Goal: Task Accomplishment & Management: Manage account settings

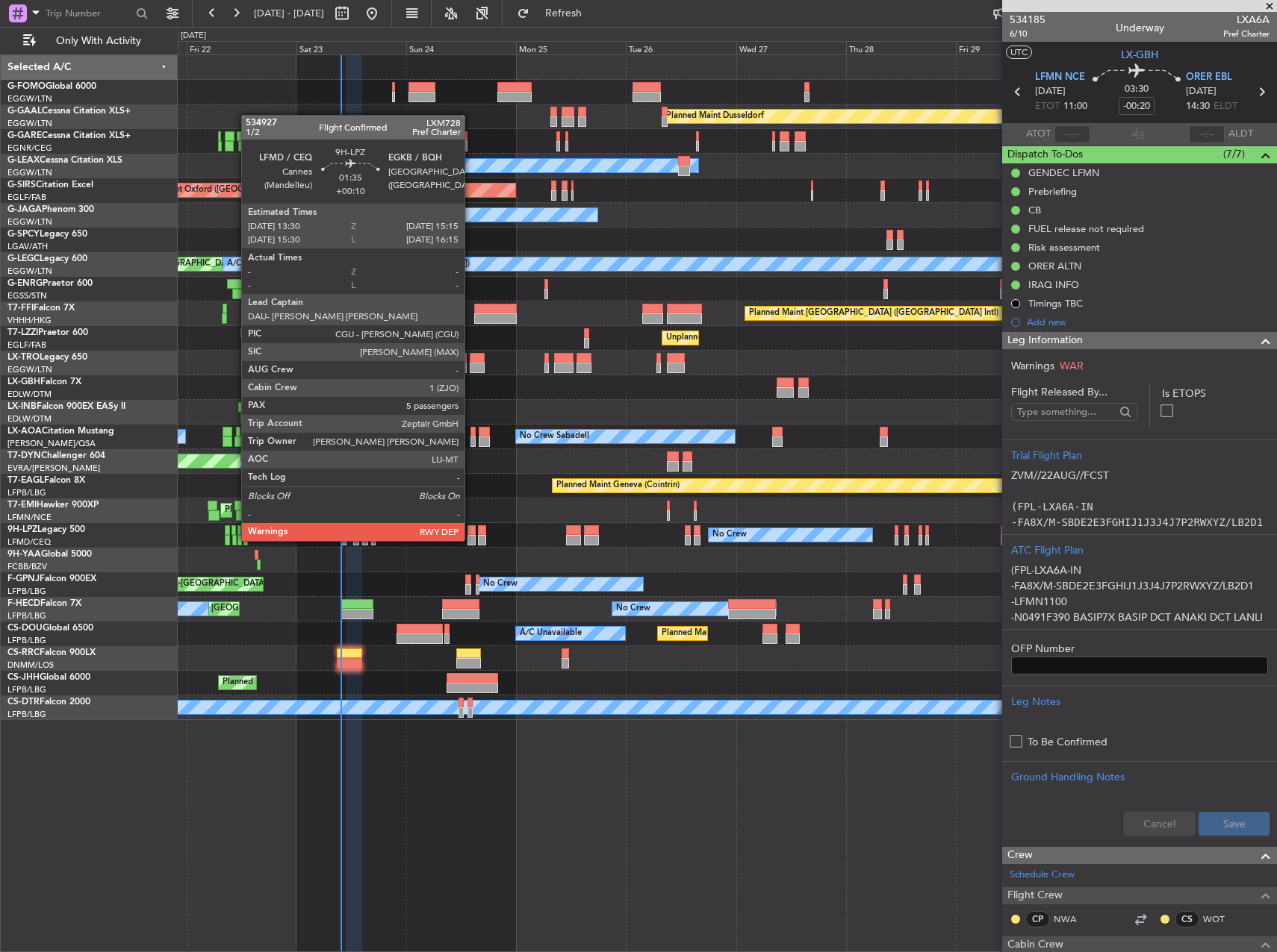
click at [471, 526] on div at bounding box center [471, 530] width 8 height 10
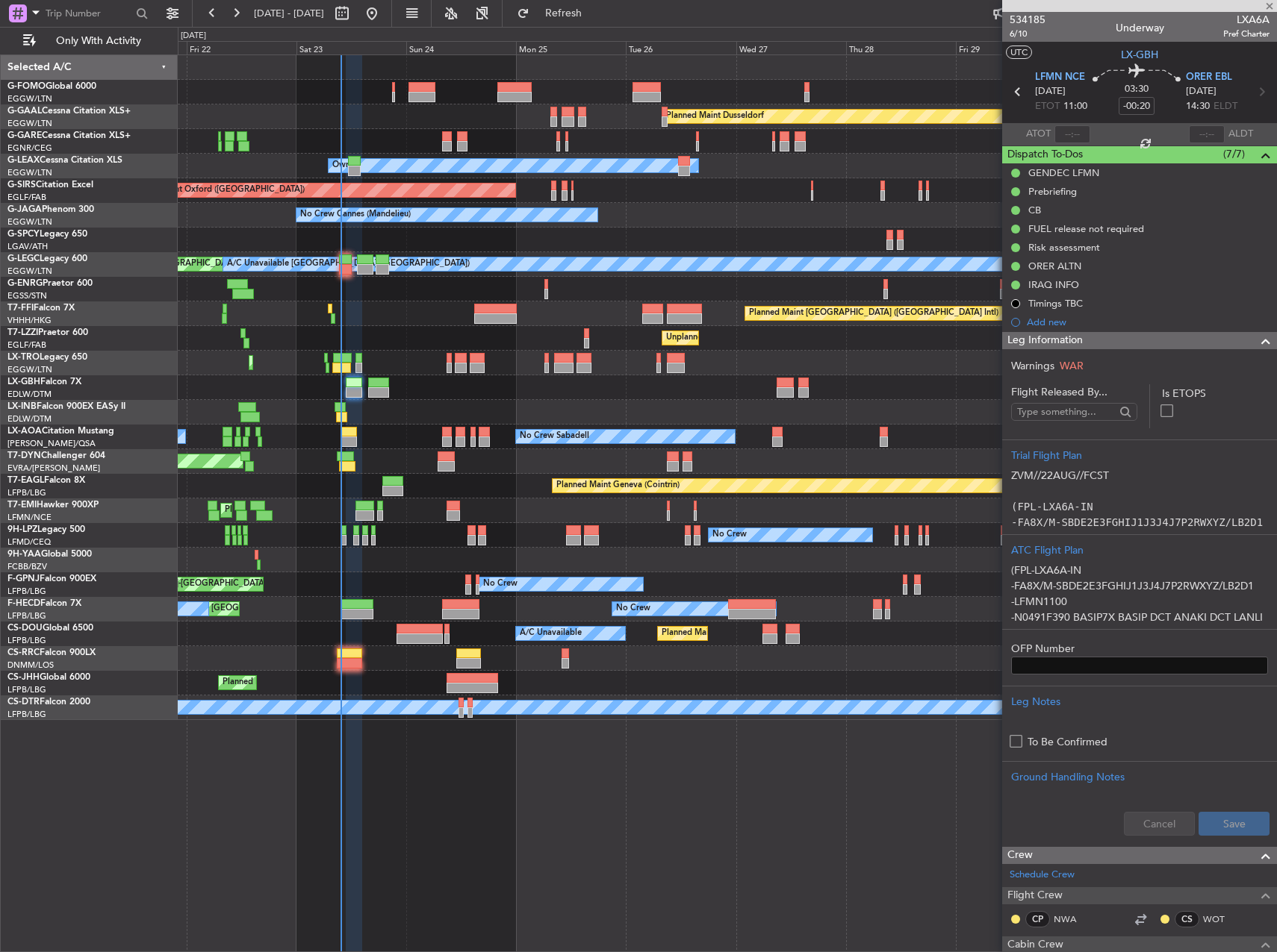
type input "+00:10"
type input "5"
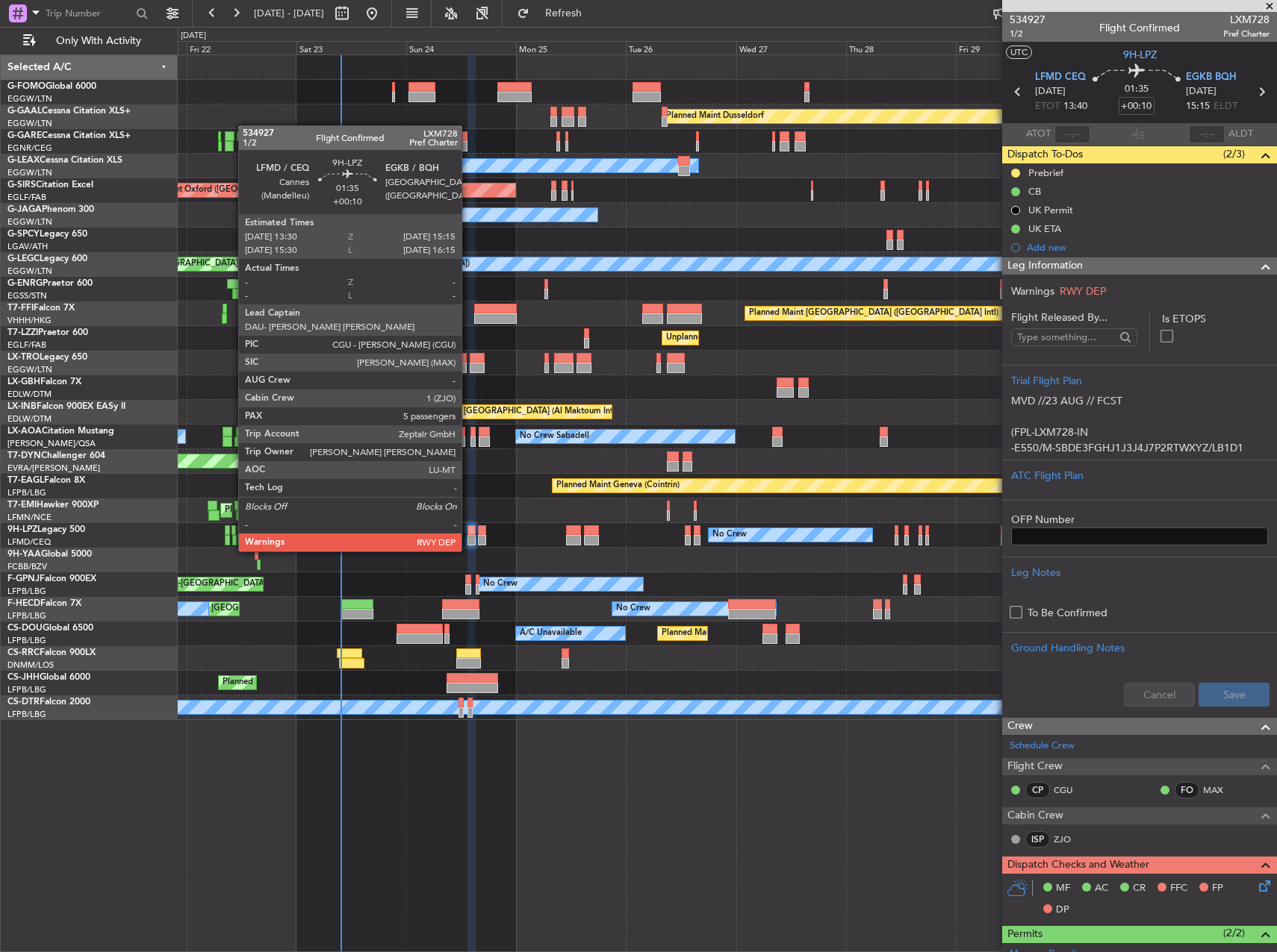
click at [472, 535] on div at bounding box center [471, 540] width 8 height 10
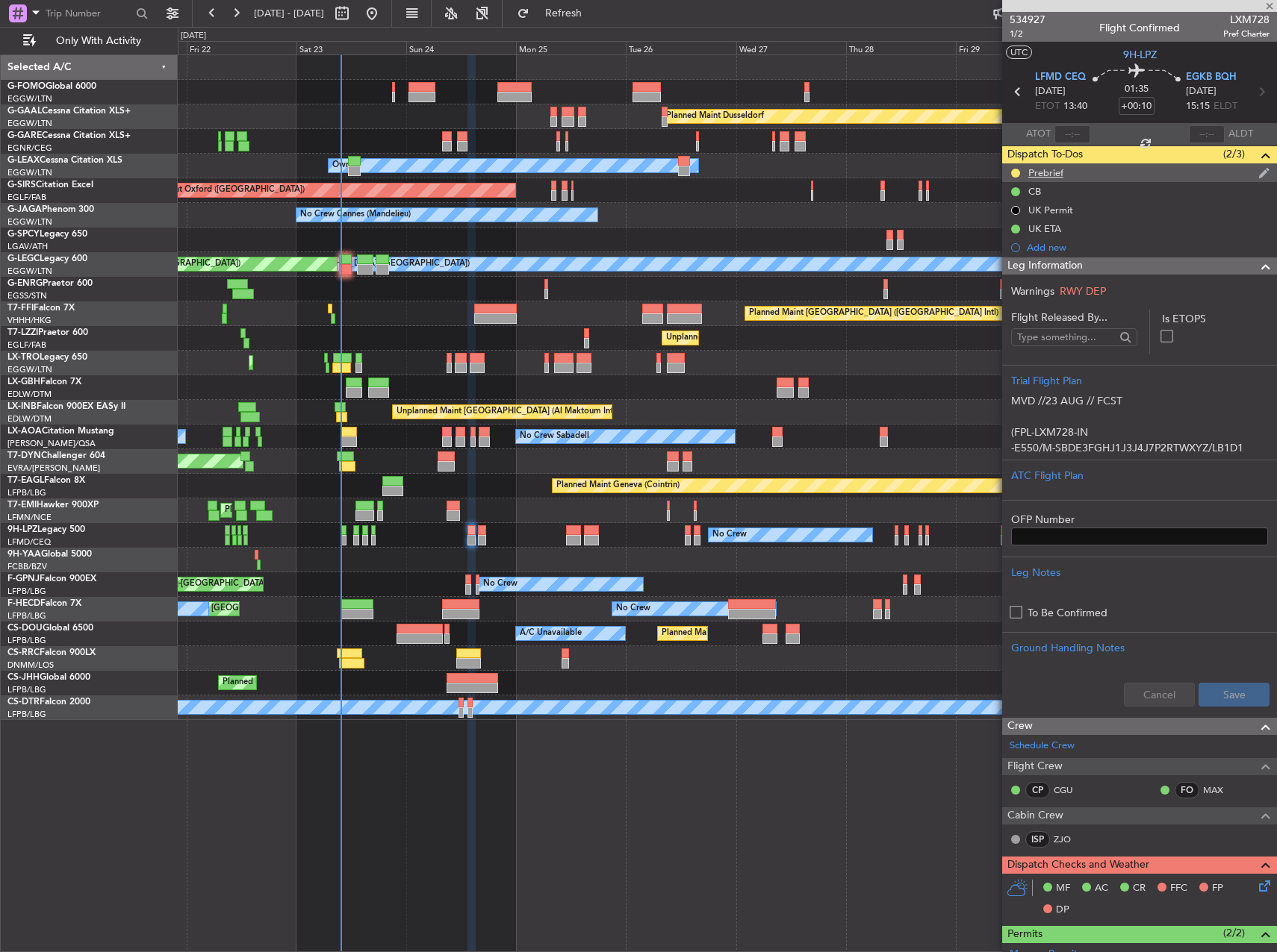
click at [1076, 176] on div "Prebrief" at bounding box center [1139, 173] width 275 height 19
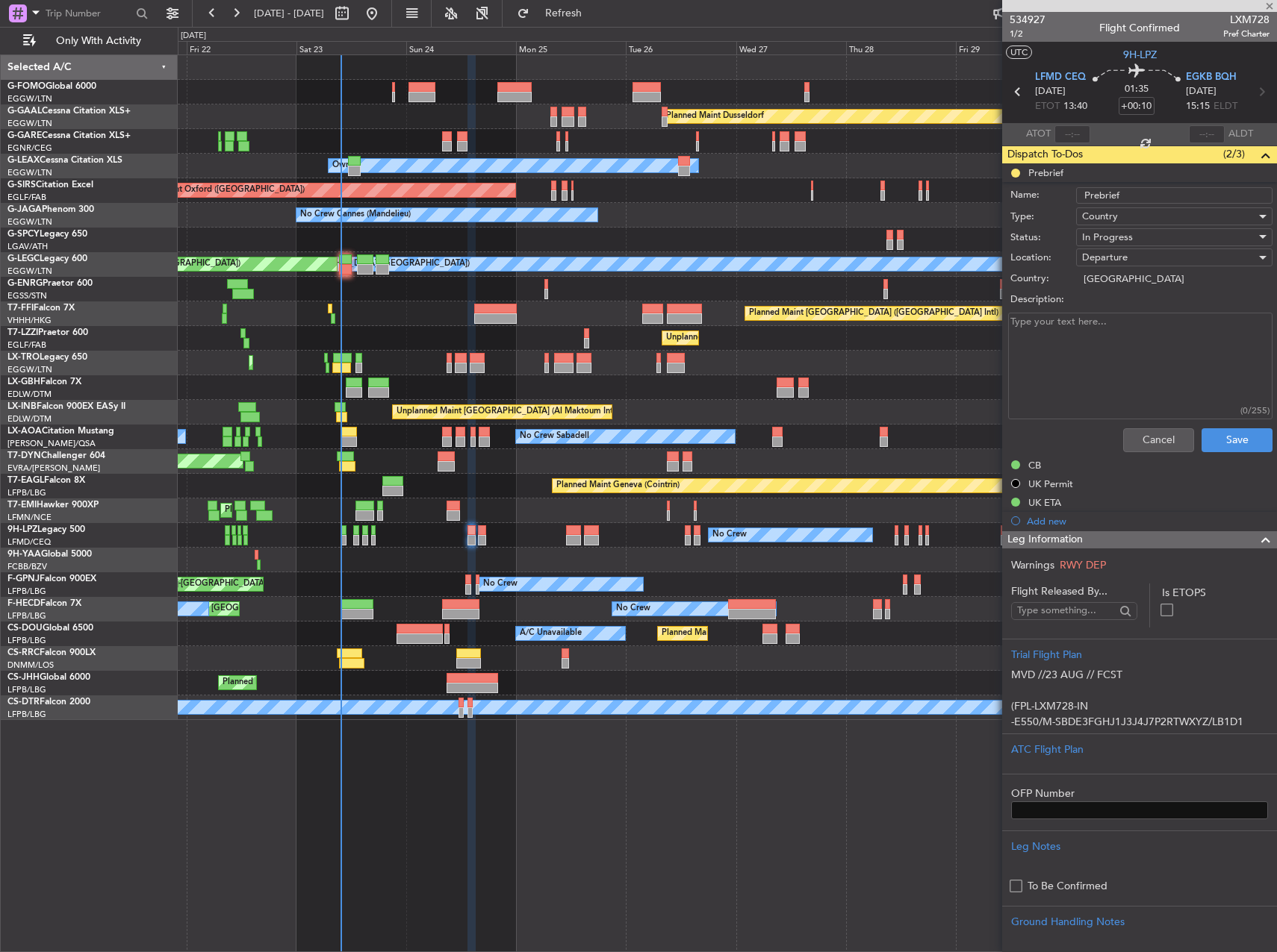
click at [1105, 336] on textarea "Description:" at bounding box center [1141, 366] width 265 height 107
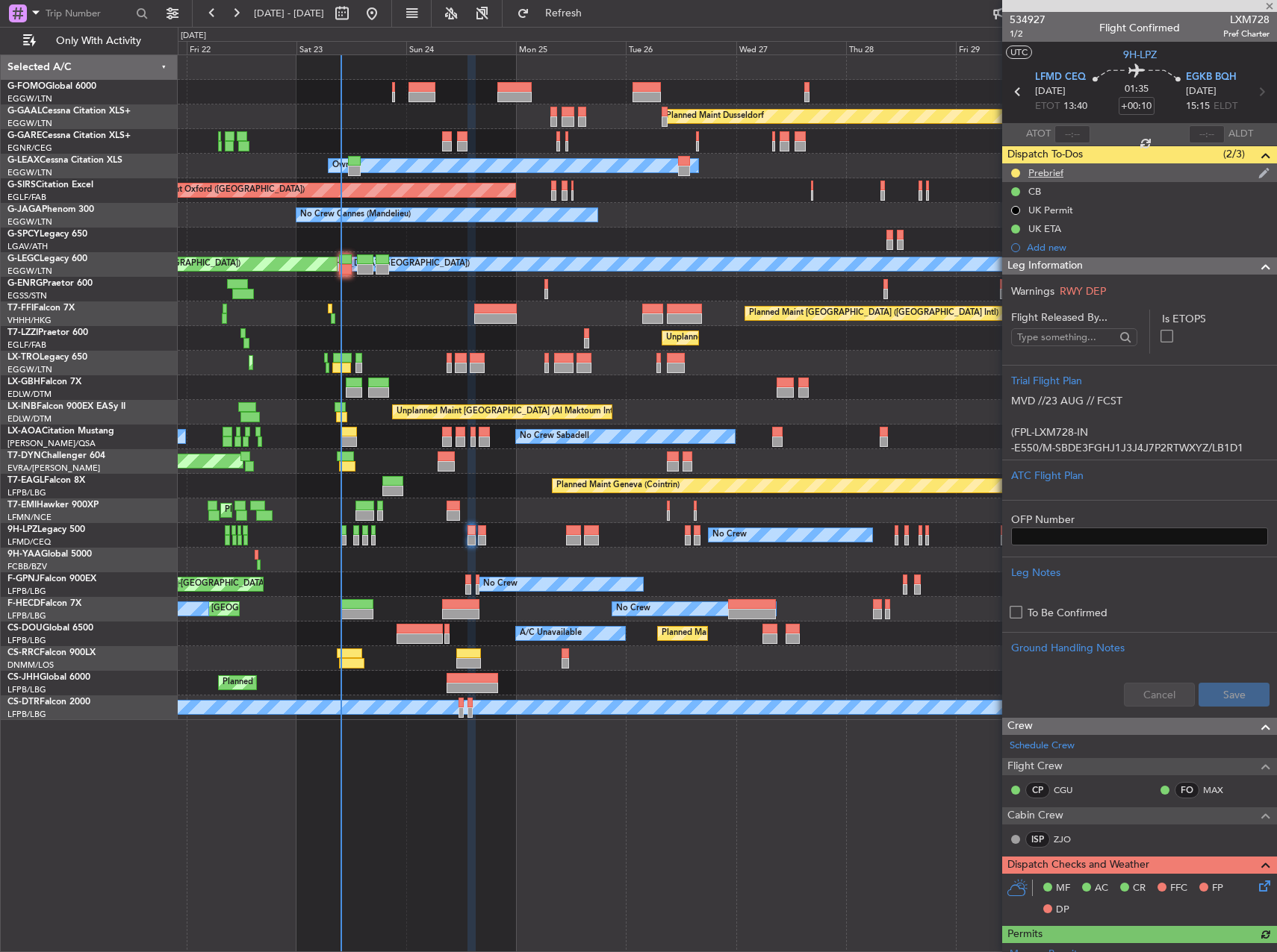
click at [1073, 172] on div "Prebrief" at bounding box center [1139, 173] width 275 height 19
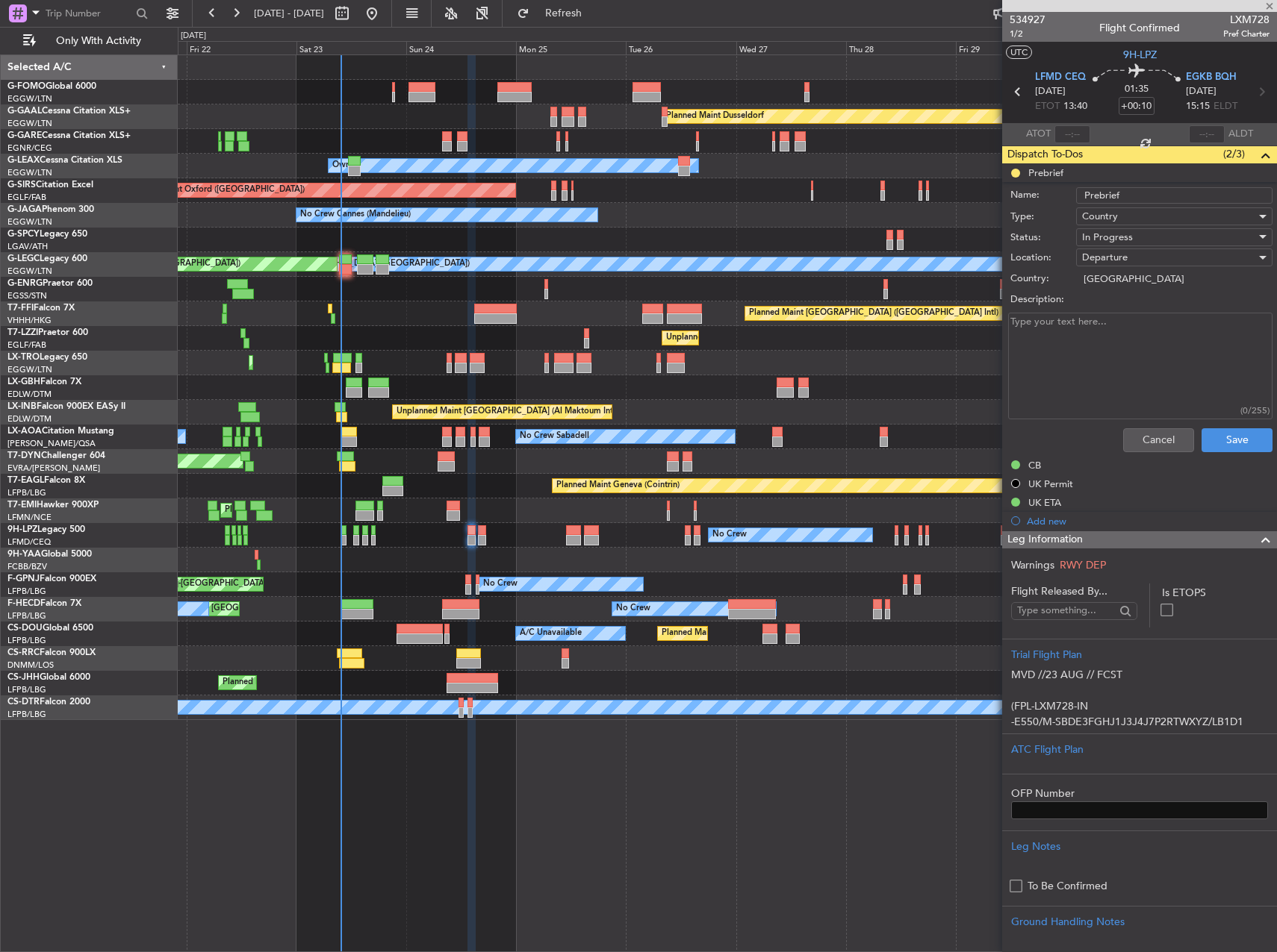
click at [1127, 309] on div "(0/255)" at bounding box center [1140, 365] width 290 height 113
click at [1127, 339] on textarea "Description:" at bounding box center [1141, 366] width 265 height 107
paste textarea "LFMD EGKB 4500 EGKB LFMN Remaining"
type textarea "LFMD EGKB 4500 EGKB LFMN Remaining"
click at [1139, 237] on div "In Progress" at bounding box center [1168, 237] width 174 height 22
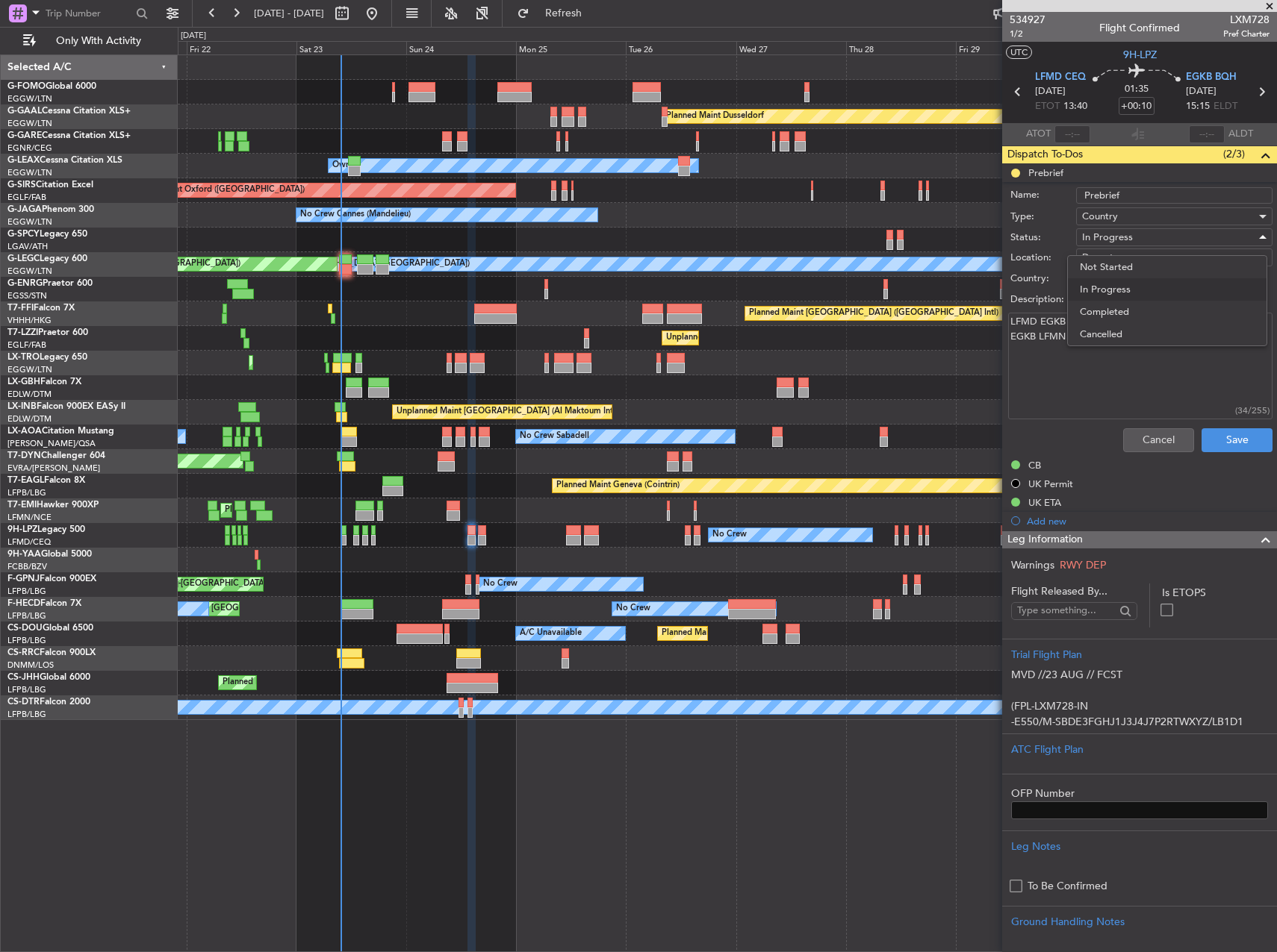
drag, startPoint x: 1127, startPoint y: 312, endPoint x: 1186, endPoint y: 368, distance: 81.3
click at [1128, 314] on span "Completed" at bounding box center [1167, 312] width 175 height 22
click at [1236, 442] on button "Save" at bounding box center [1237, 440] width 71 height 24
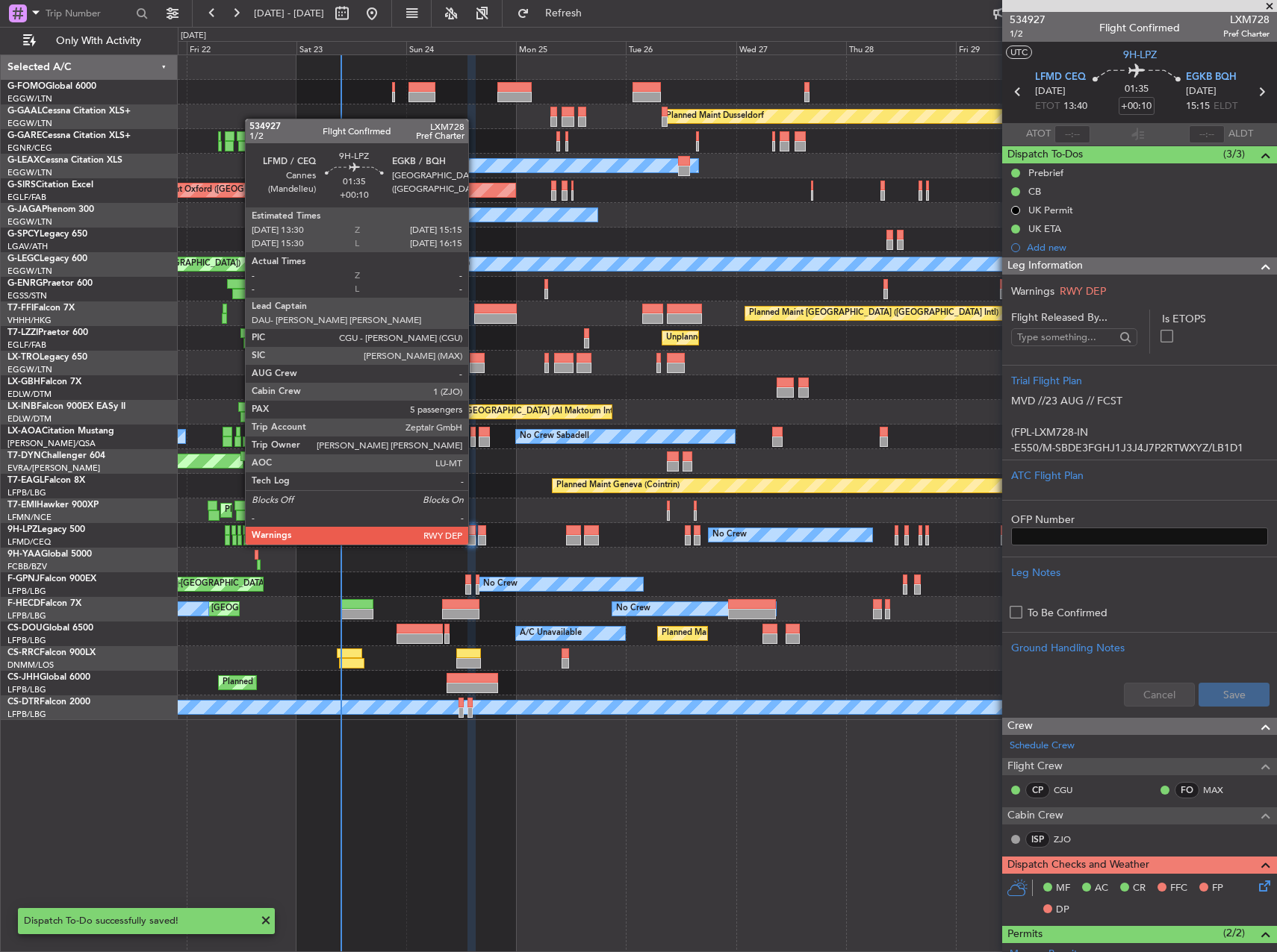
click at [480, 529] on div at bounding box center [482, 530] width 8 height 10
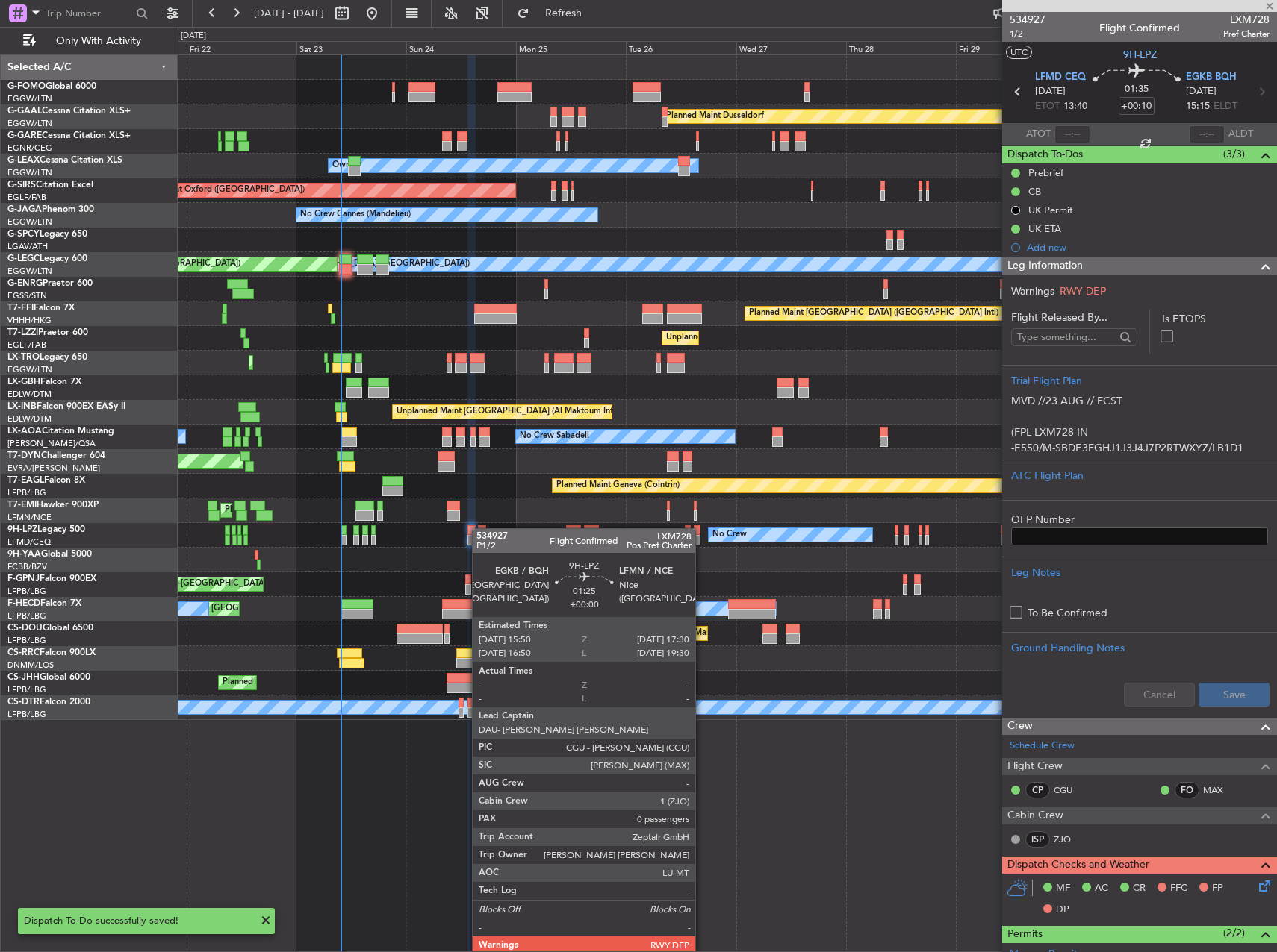
type input "0"
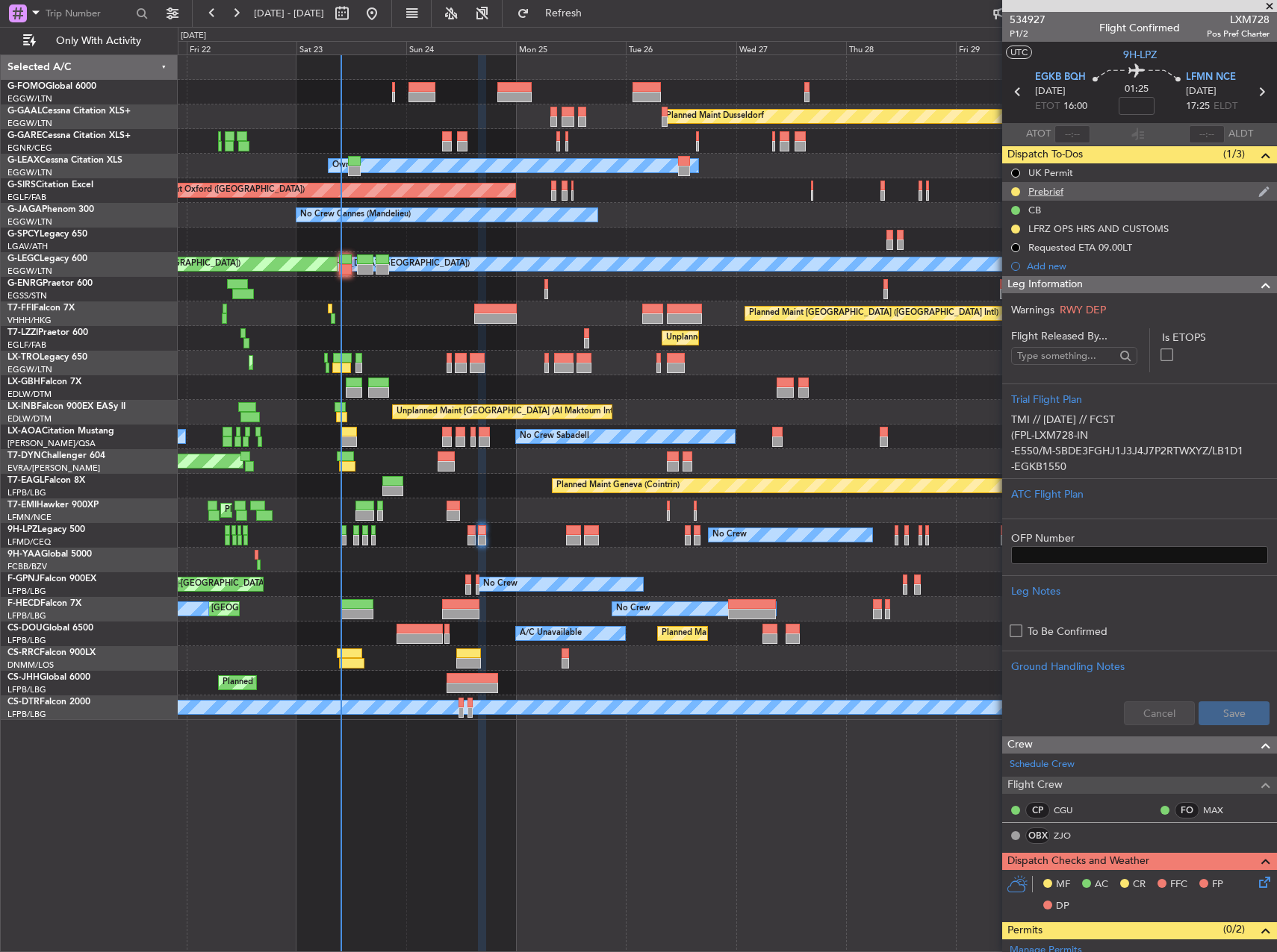
click at [1075, 198] on div "Prebrief" at bounding box center [1139, 191] width 275 height 19
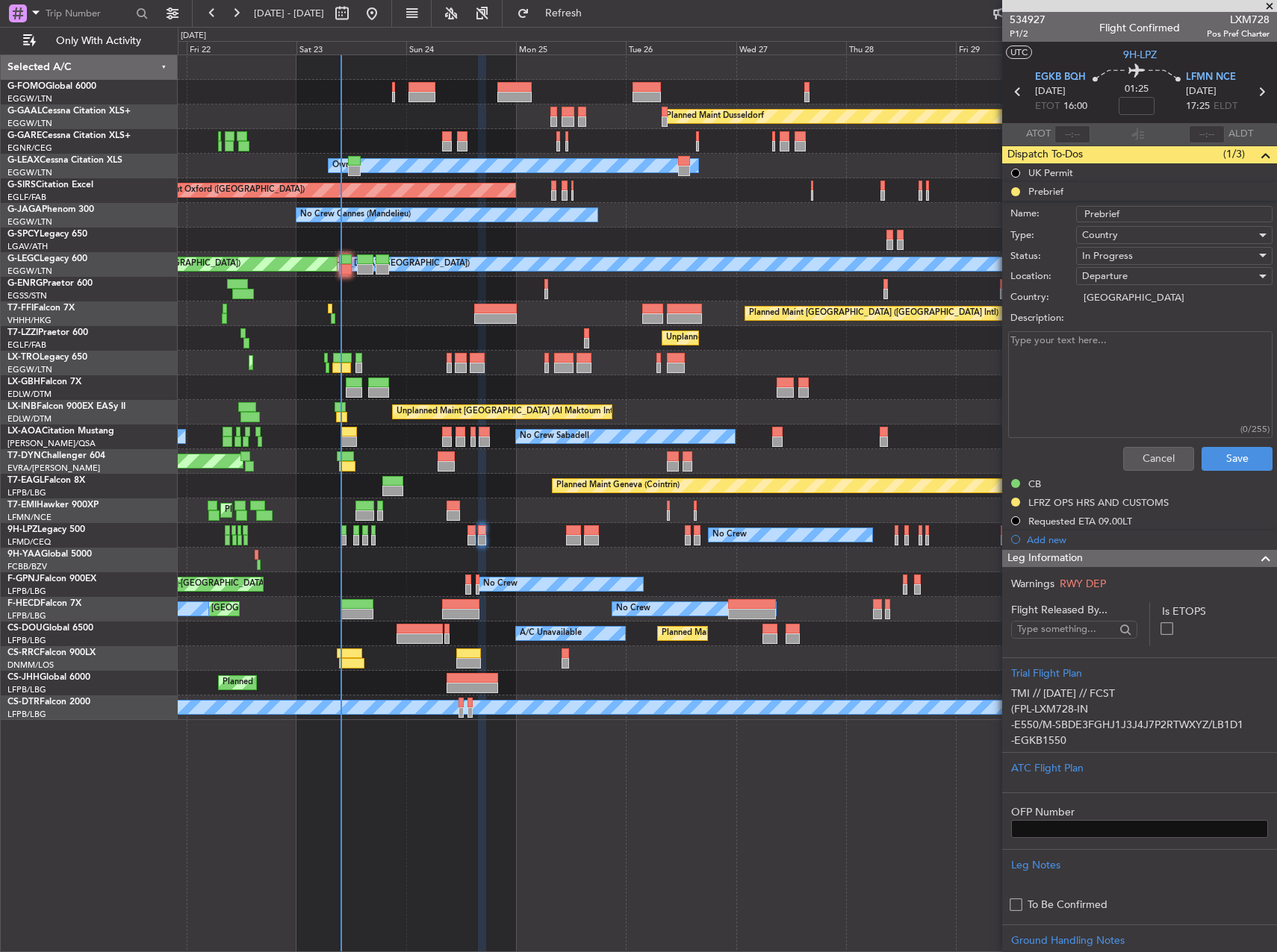
click at [1112, 376] on textarea "Description:" at bounding box center [1141, 385] width 265 height 107
paste textarea "LFMD EGKB 4500 EGKB LFMN Remaining"
type textarea "LFMD EGKB 4500 EGKB LFMN Remaining"
click at [1119, 255] on span "In Progress" at bounding box center [1107, 256] width 50 height 13
click at [1121, 328] on span "Completed" at bounding box center [1167, 331] width 175 height 22
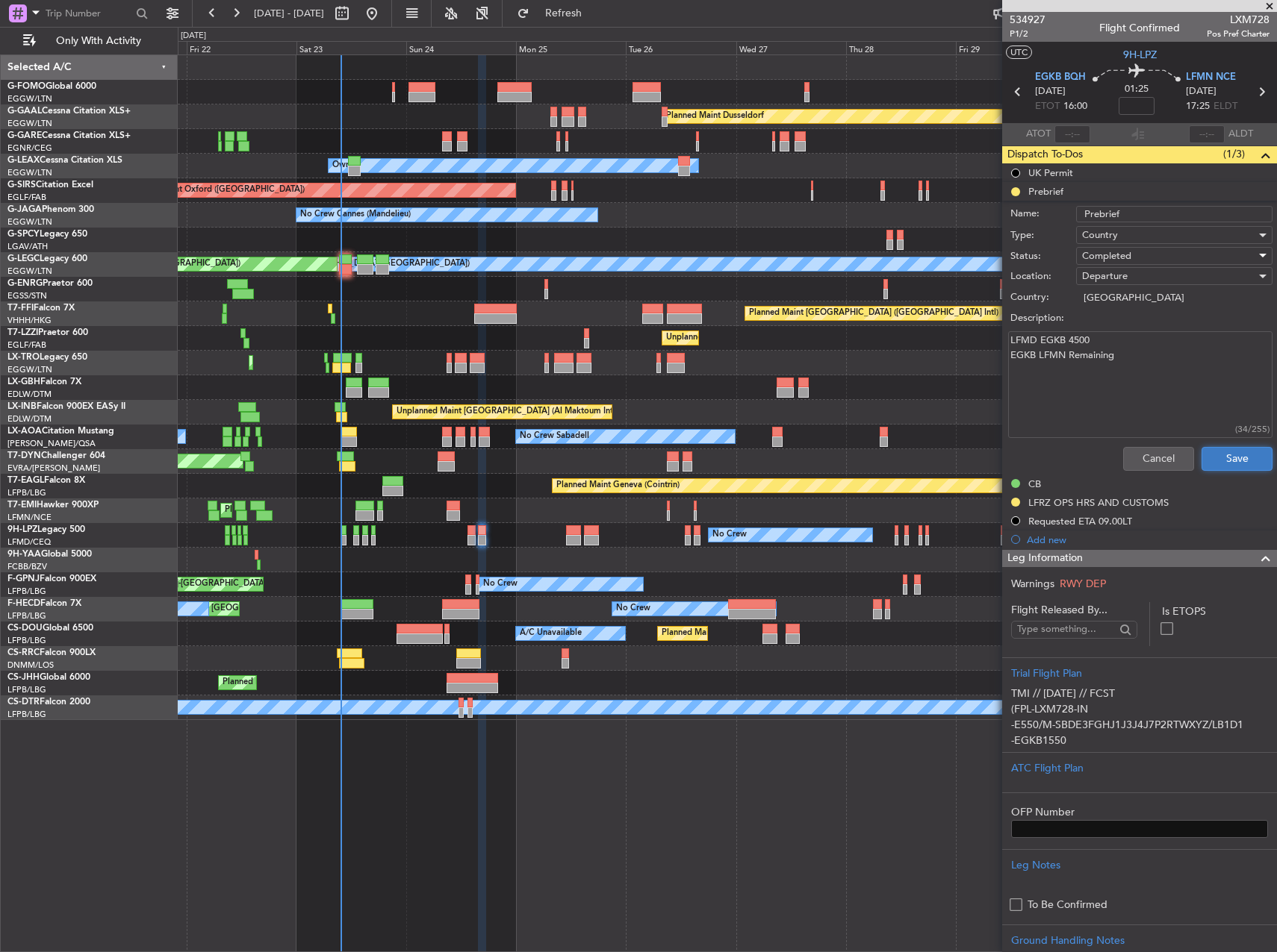
click at [1212, 459] on button "Save" at bounding box center [1237, 459] width 71 height 24
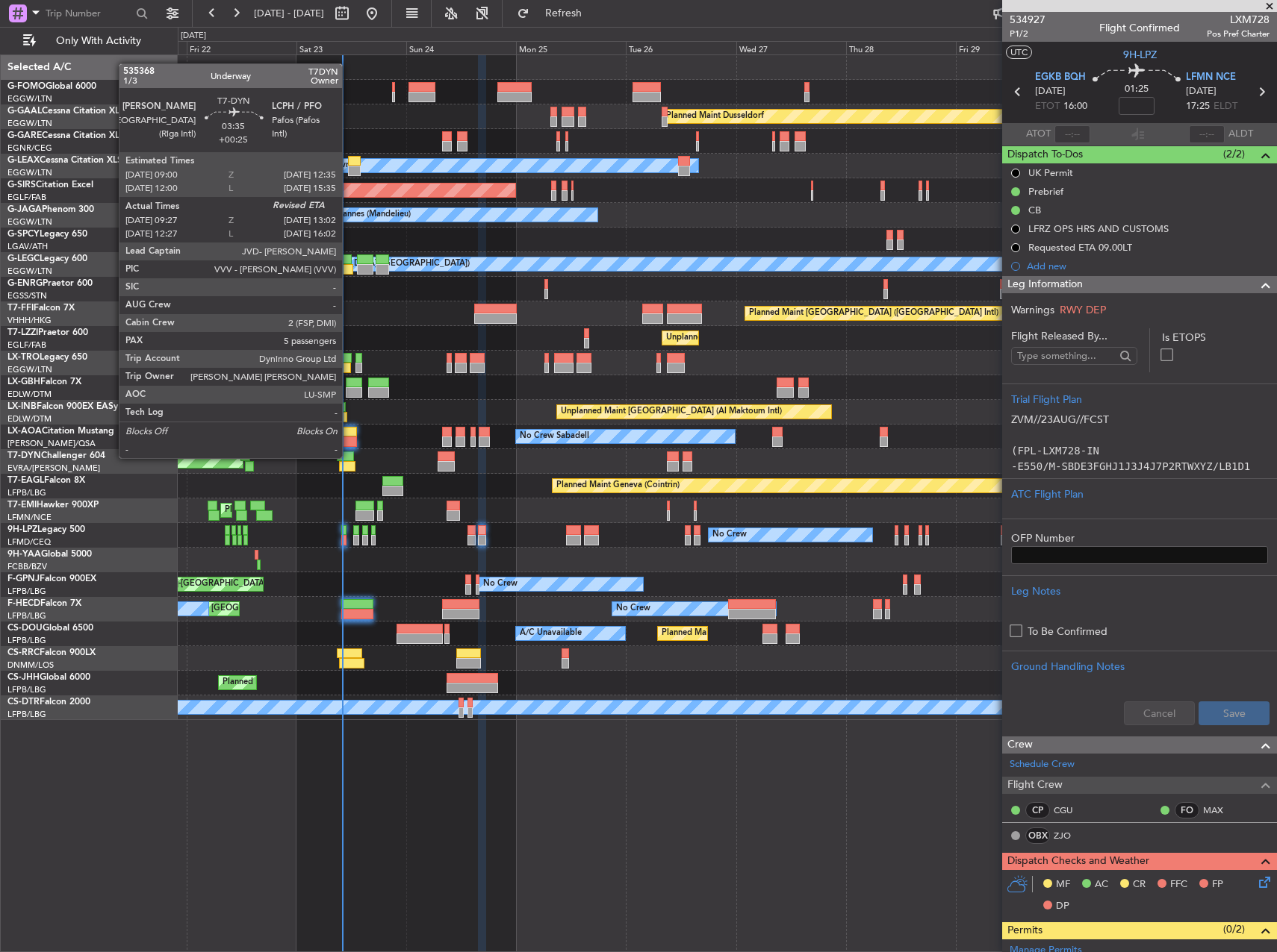
click at [349, 470] on div at bounding box center [347, 466] width 17 height 10
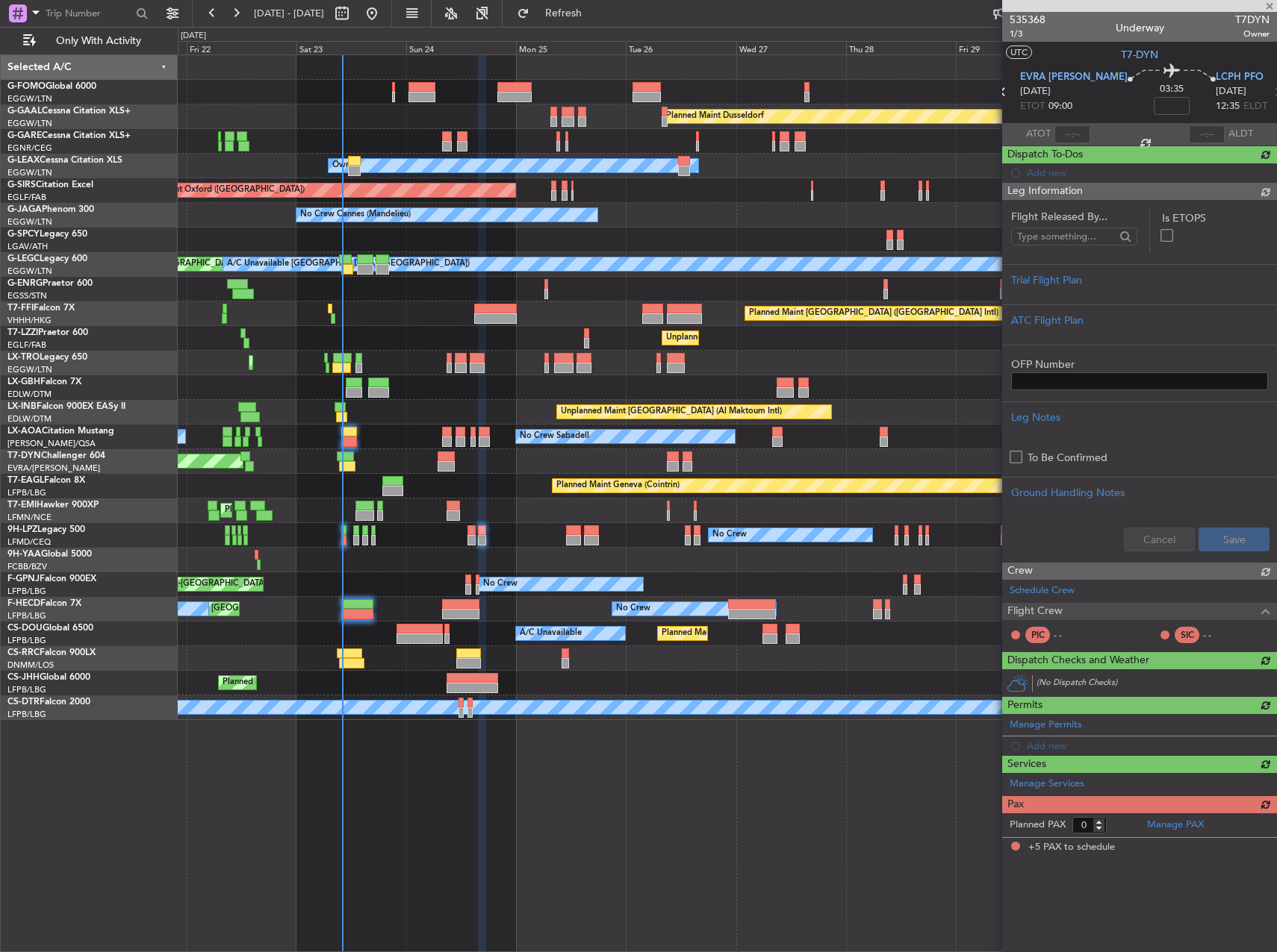
type input "+00:25"
type input "09:27"
type input "5"
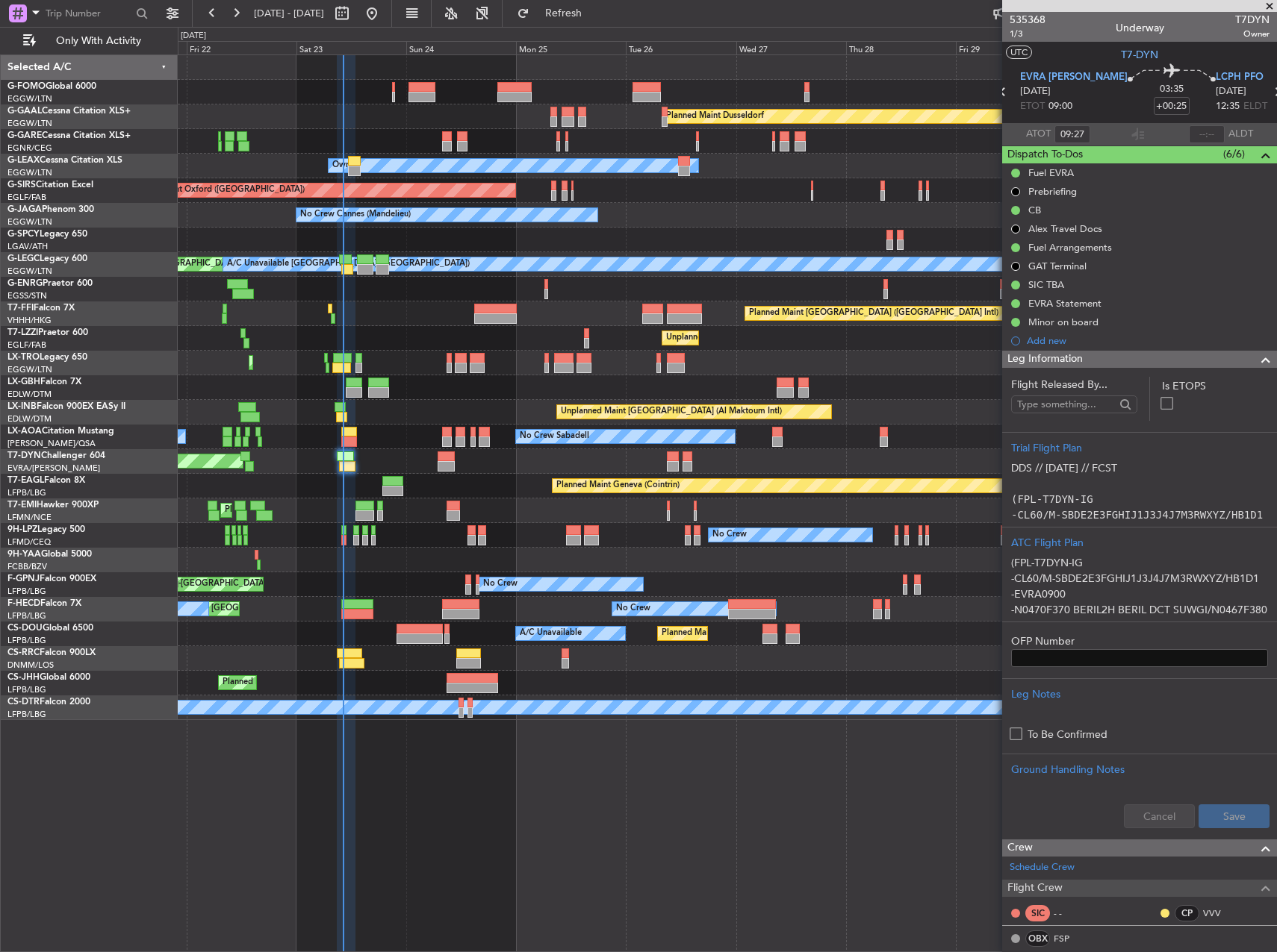
click at [357, 150] on div "Unplanned Maint [PERSON_NAME]" at bounding box center [727, 141] width 1098 height 24
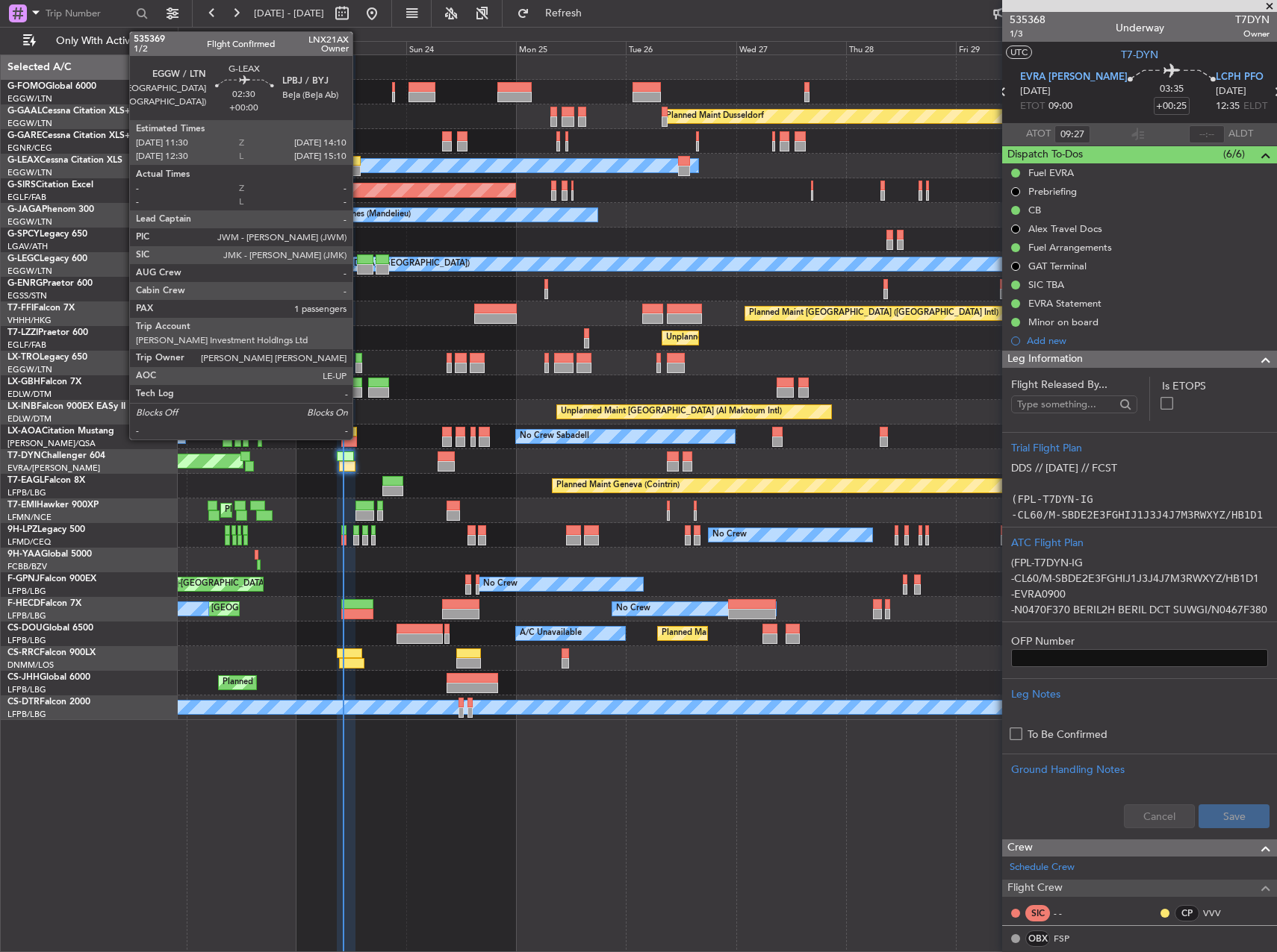
click at [359, 160] on div at bounding box center [355, 161] width 13 height 10
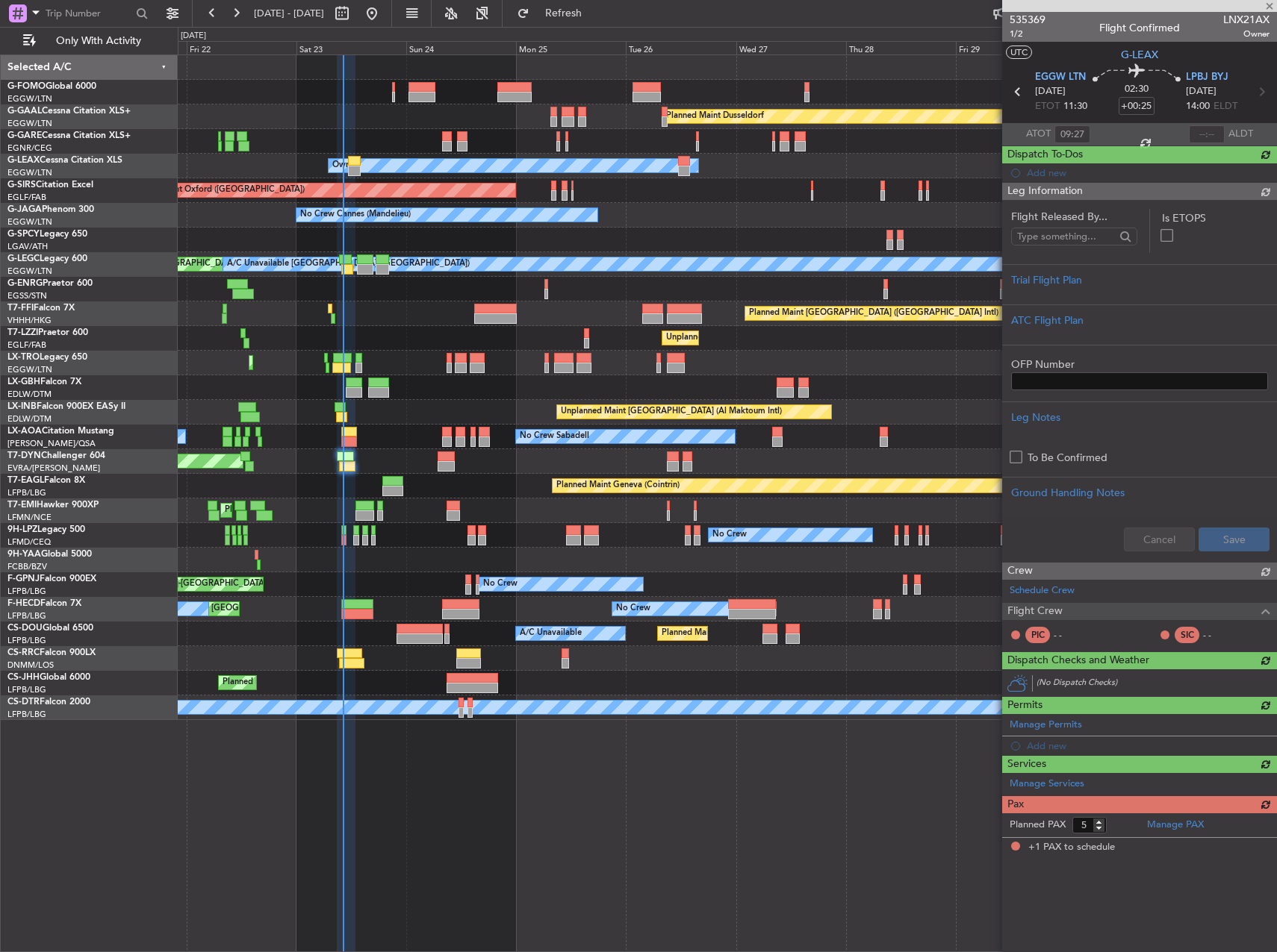
type input "1"
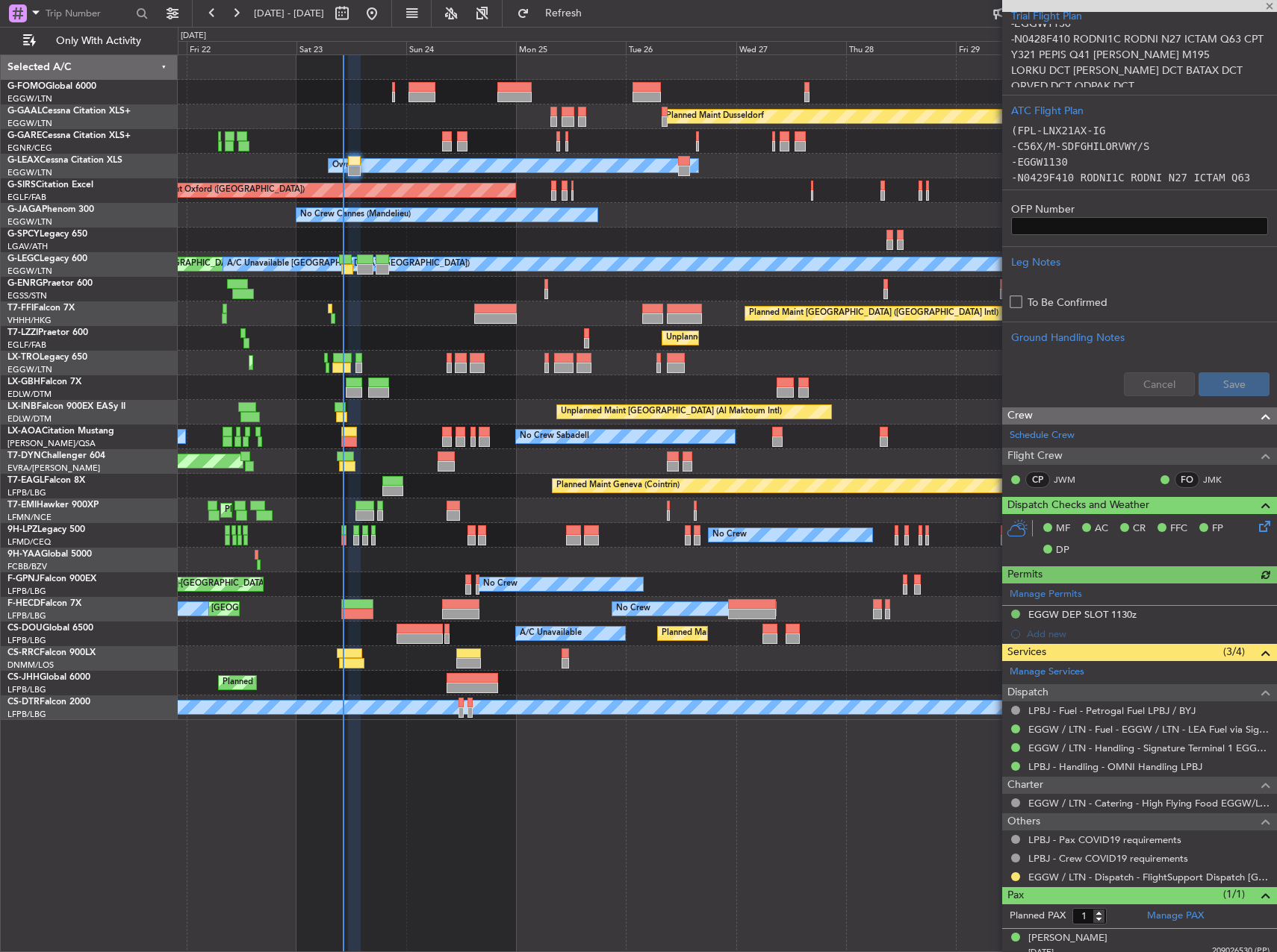
scroll to position [330, 0]
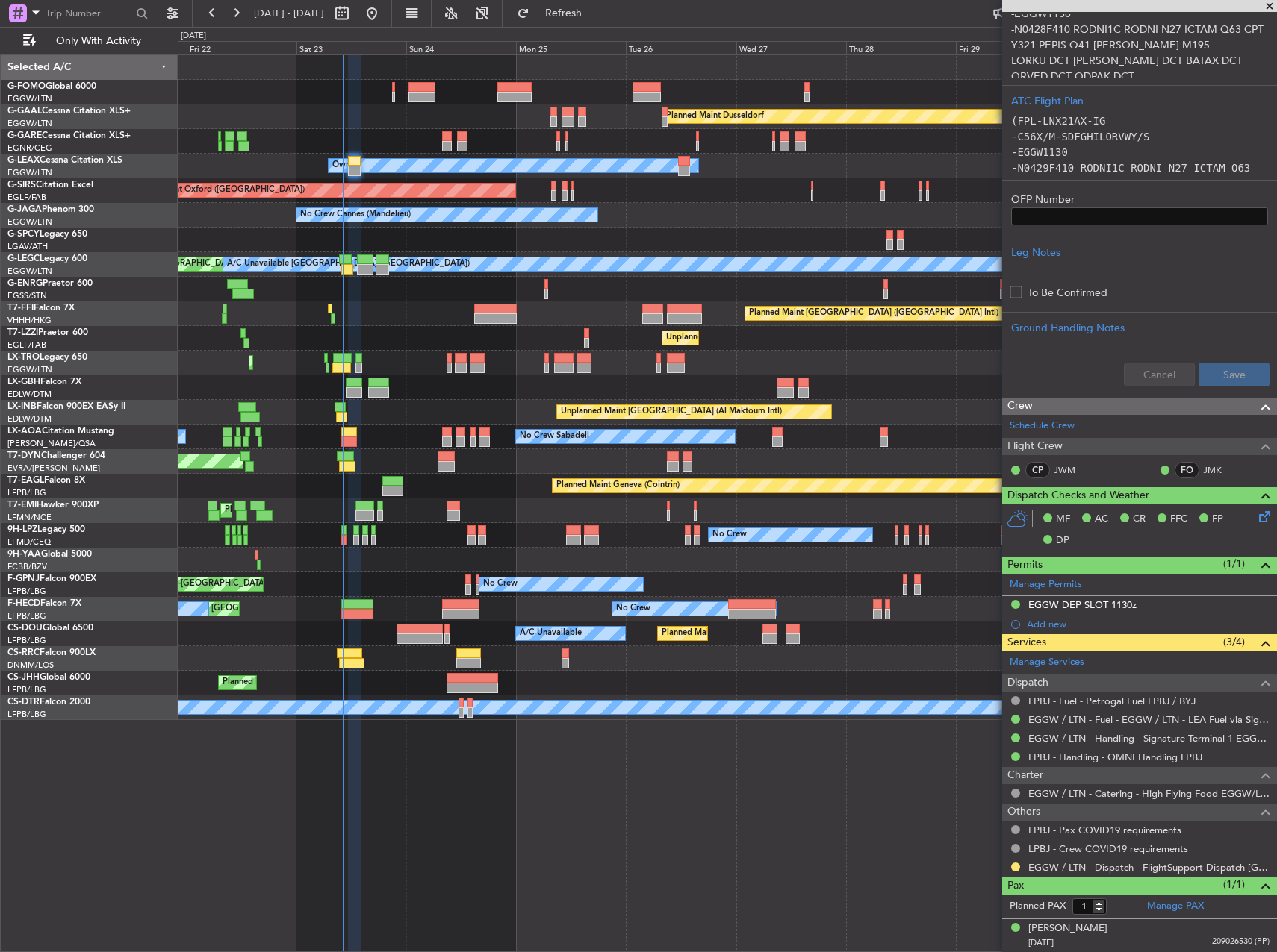
click at [1017, 871] on div at bounding box center [1015, 867] width 12 height 12
click at [1012, 861] on div at bounding box center [1015, 867] width 12 height 12
click at [1018, 868] on button at bounding box center [1015, 867] width 9 height 9
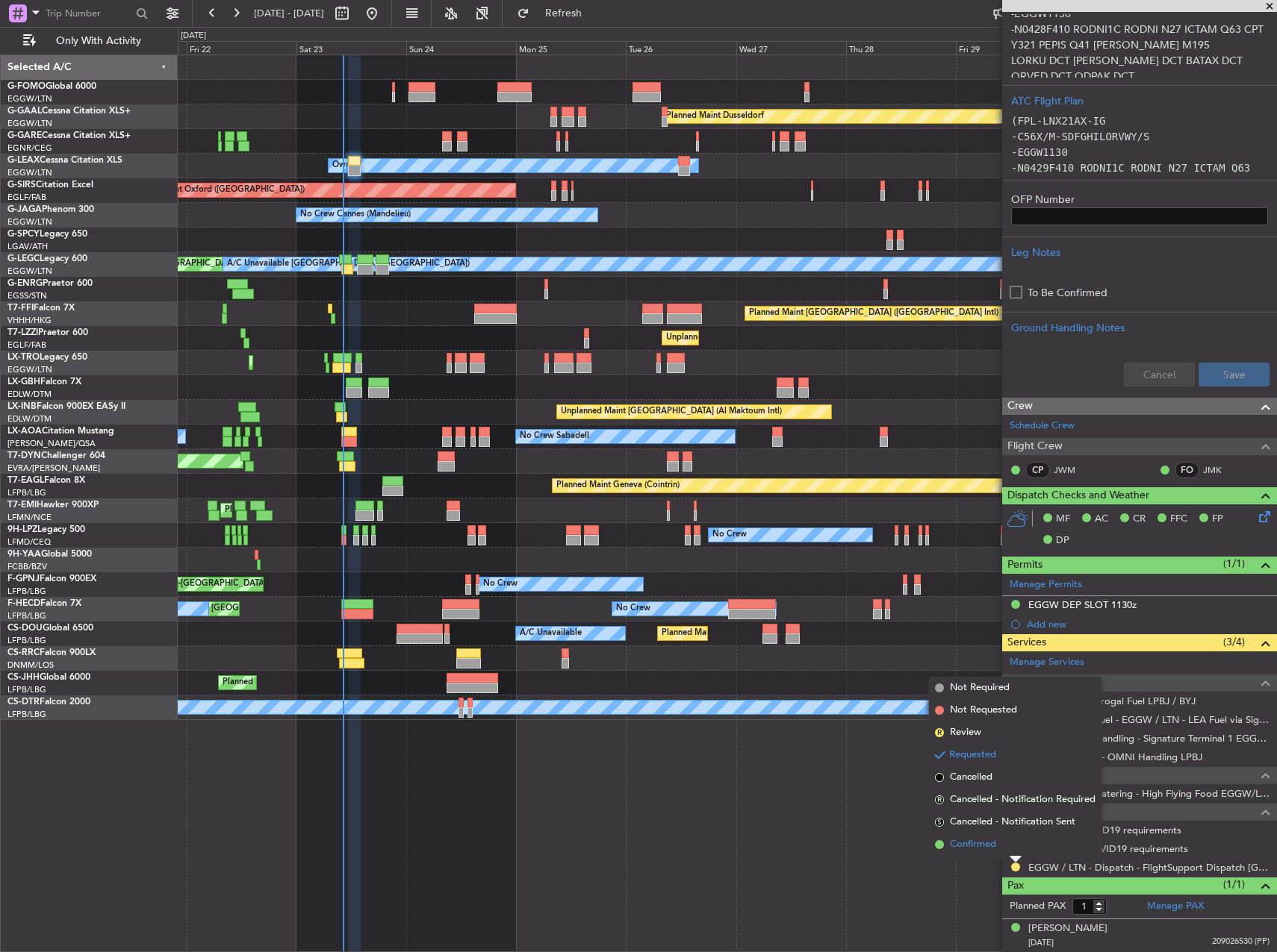
click at [1007, 851] on li "Confirmed" at bounding box center [1015, 845] width 173 height 22
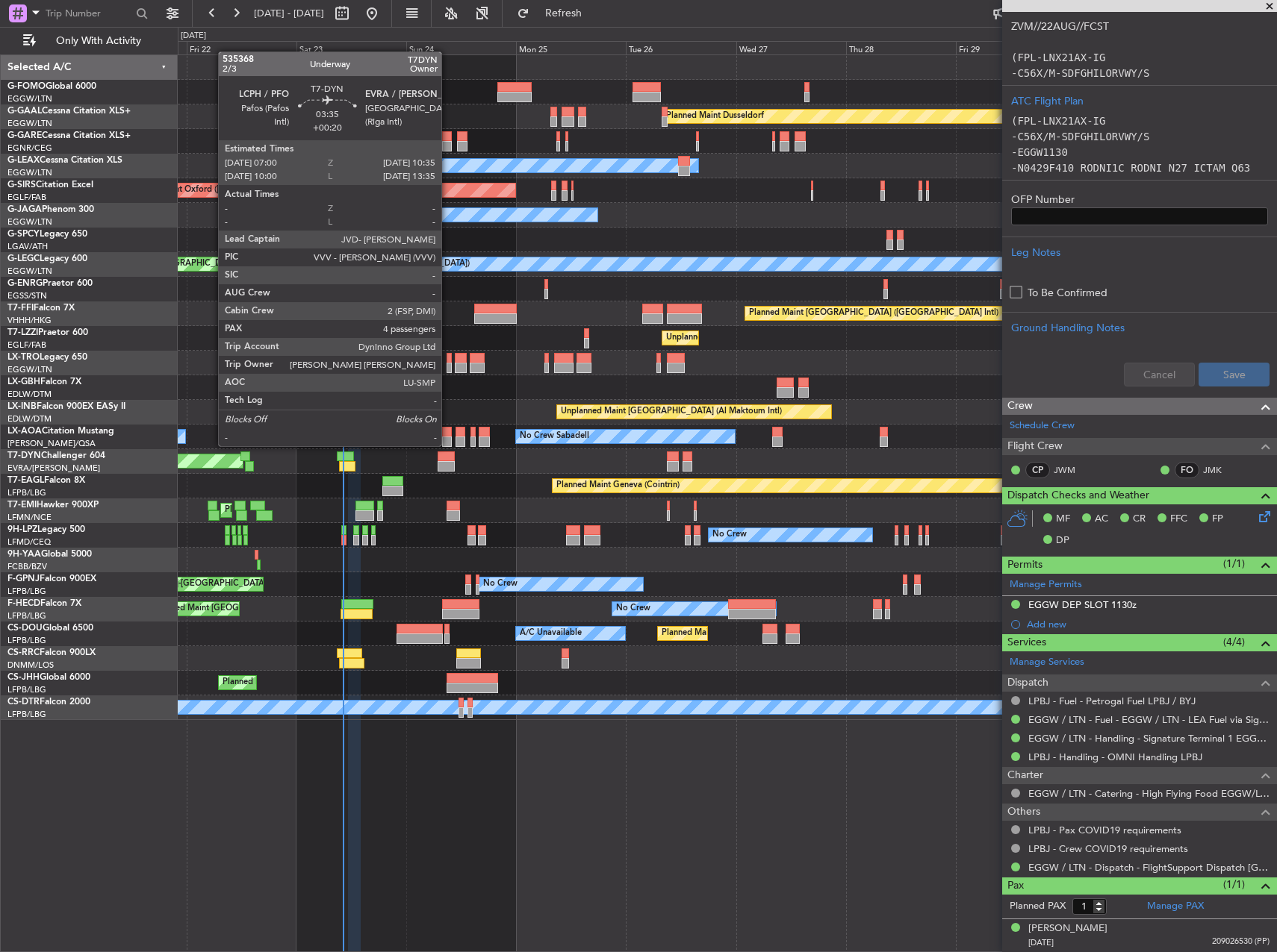
click at [448, 458] on div at bounding box center [445, 456] width 17 height 10
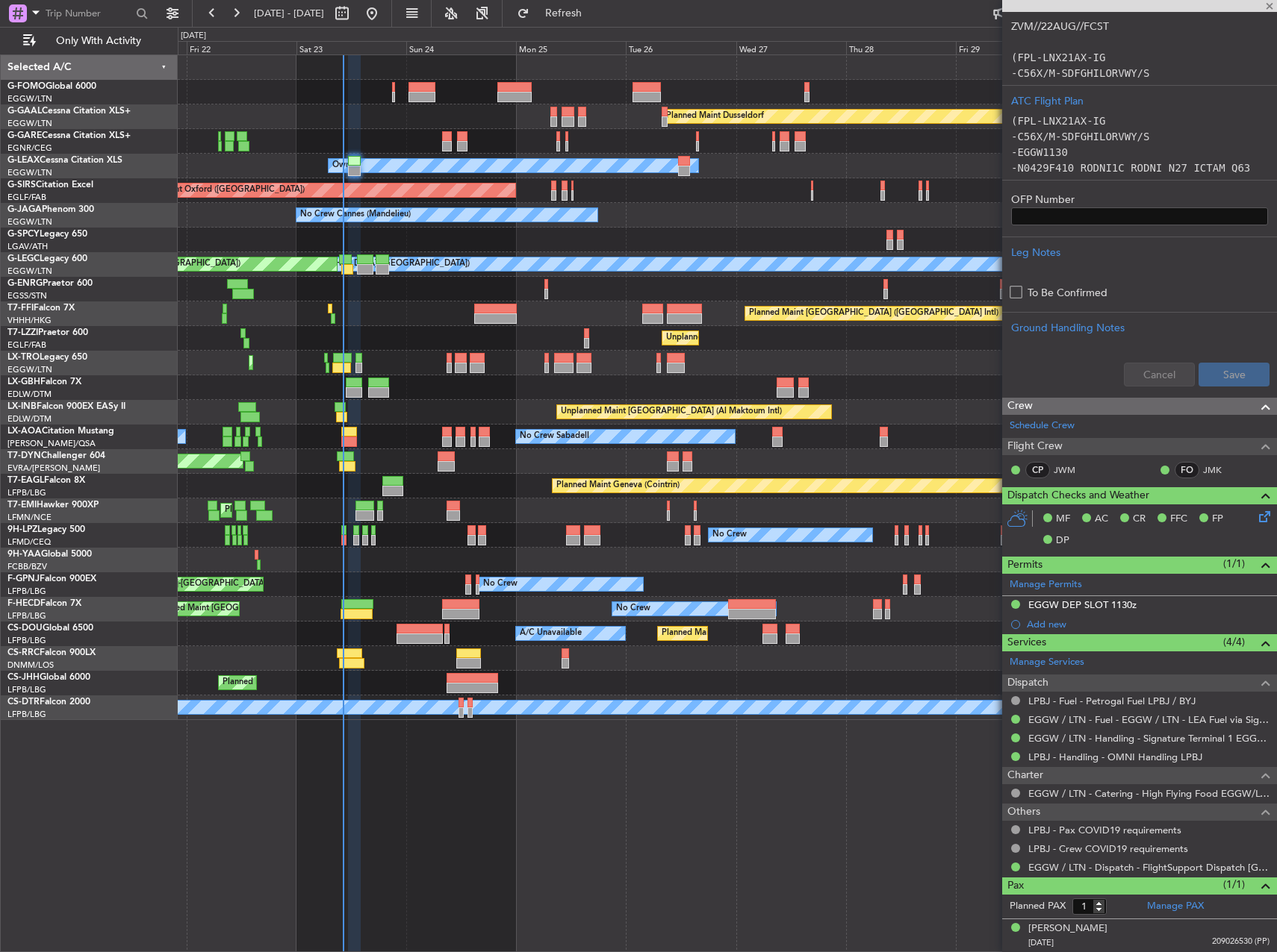
type input "+00:20"
type input "4"
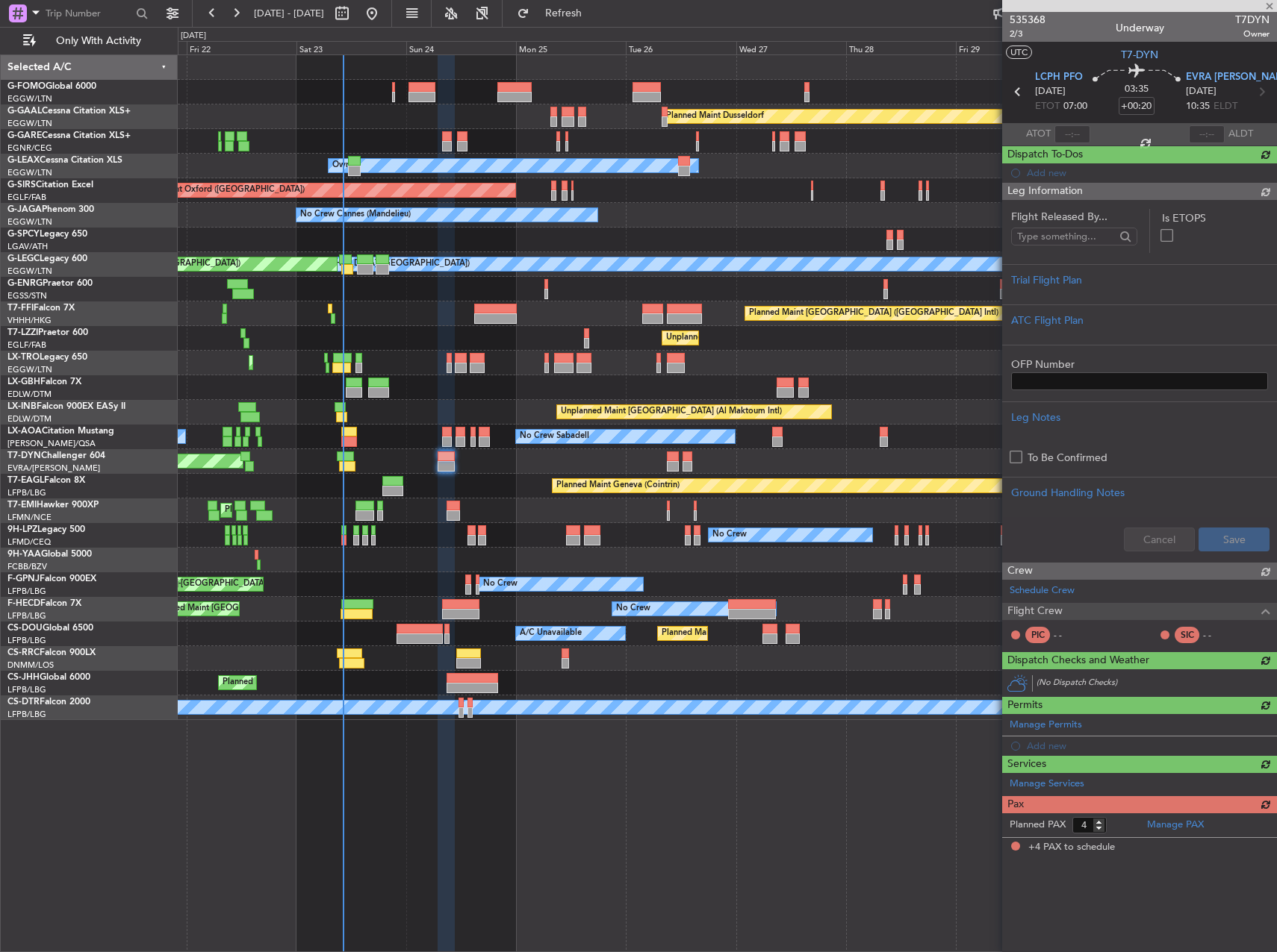
scroll to position [0, 0]
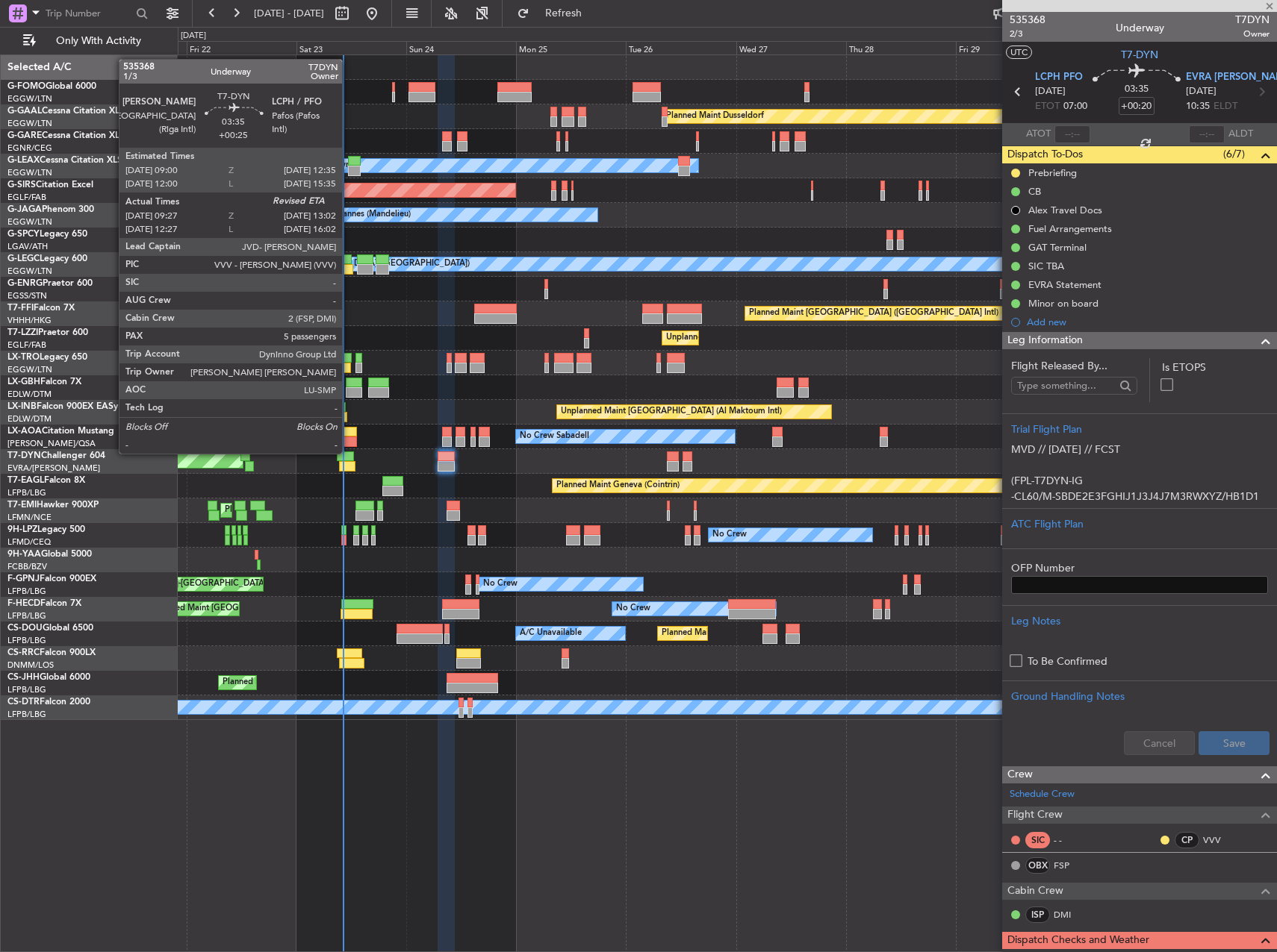
click at [349, 465] on div at bounding box center [347, 466] width 17 height 10
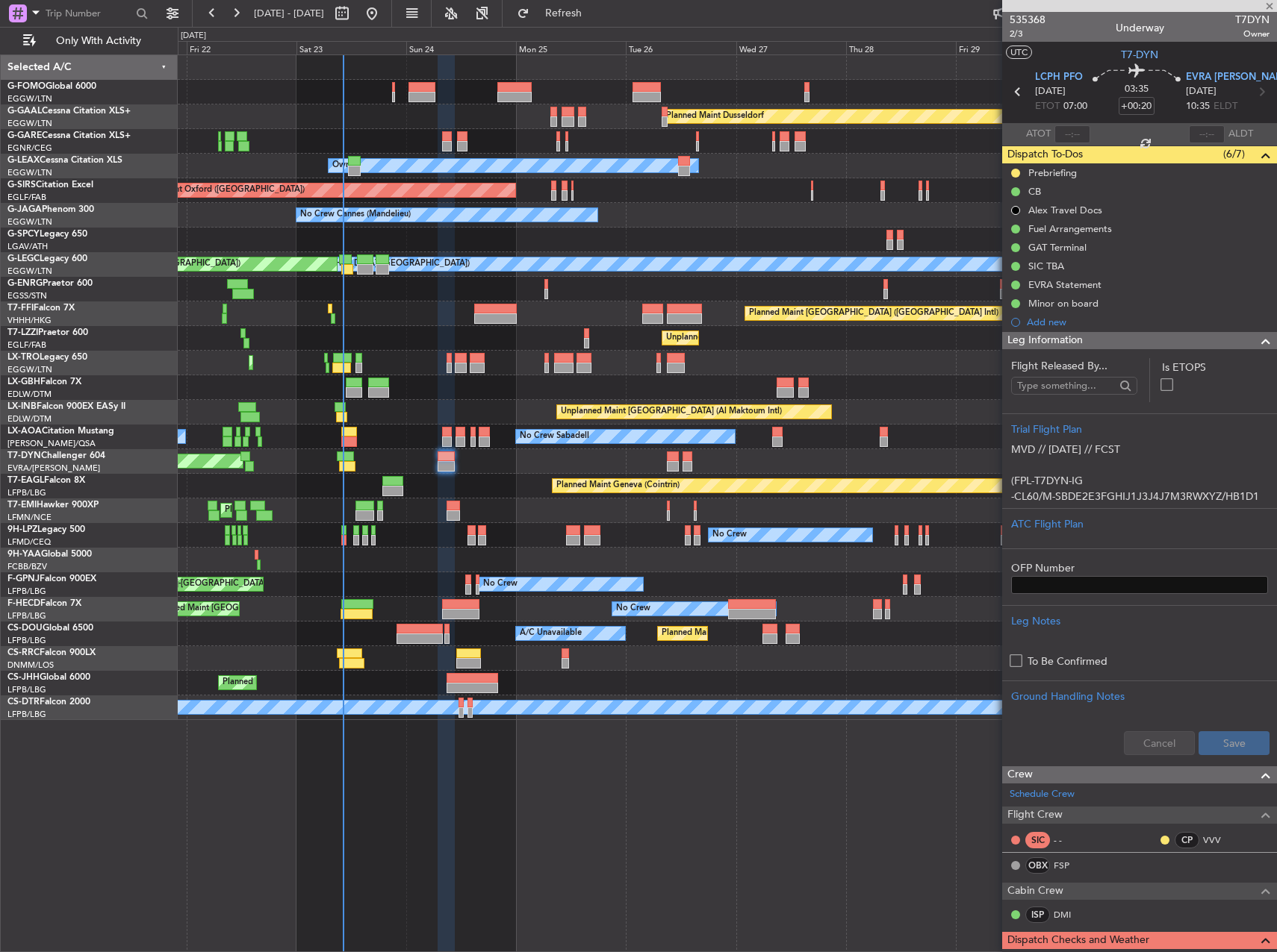
type input "+00:25"
type input "09:27"
type input "5"
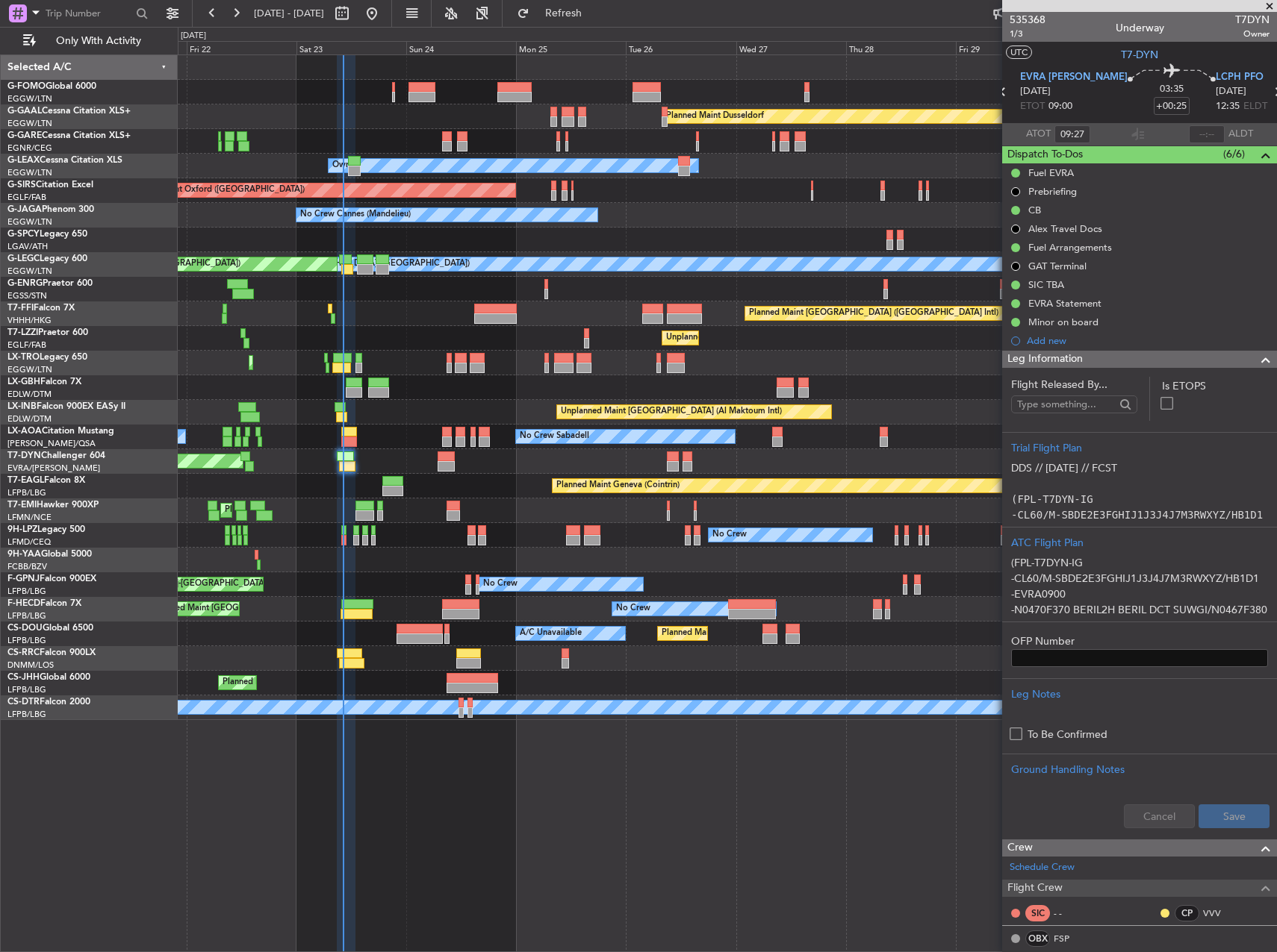
click at [347, 528] on div "No Crew No Crew" at bounding box center [727, 535] width 1098 height 24
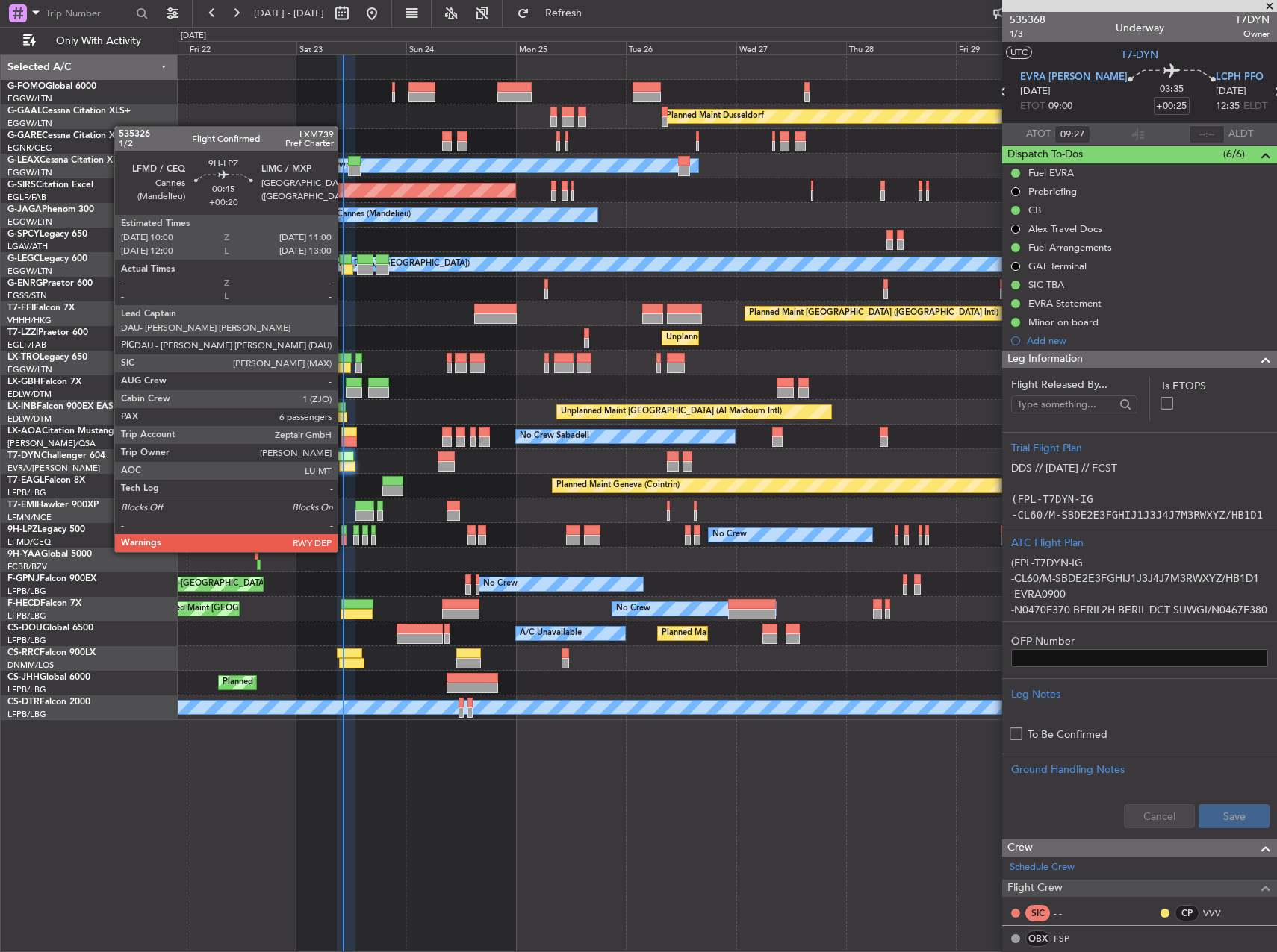
click at [344, 537] on div at bounding box center [343, 540] width 6 height 10
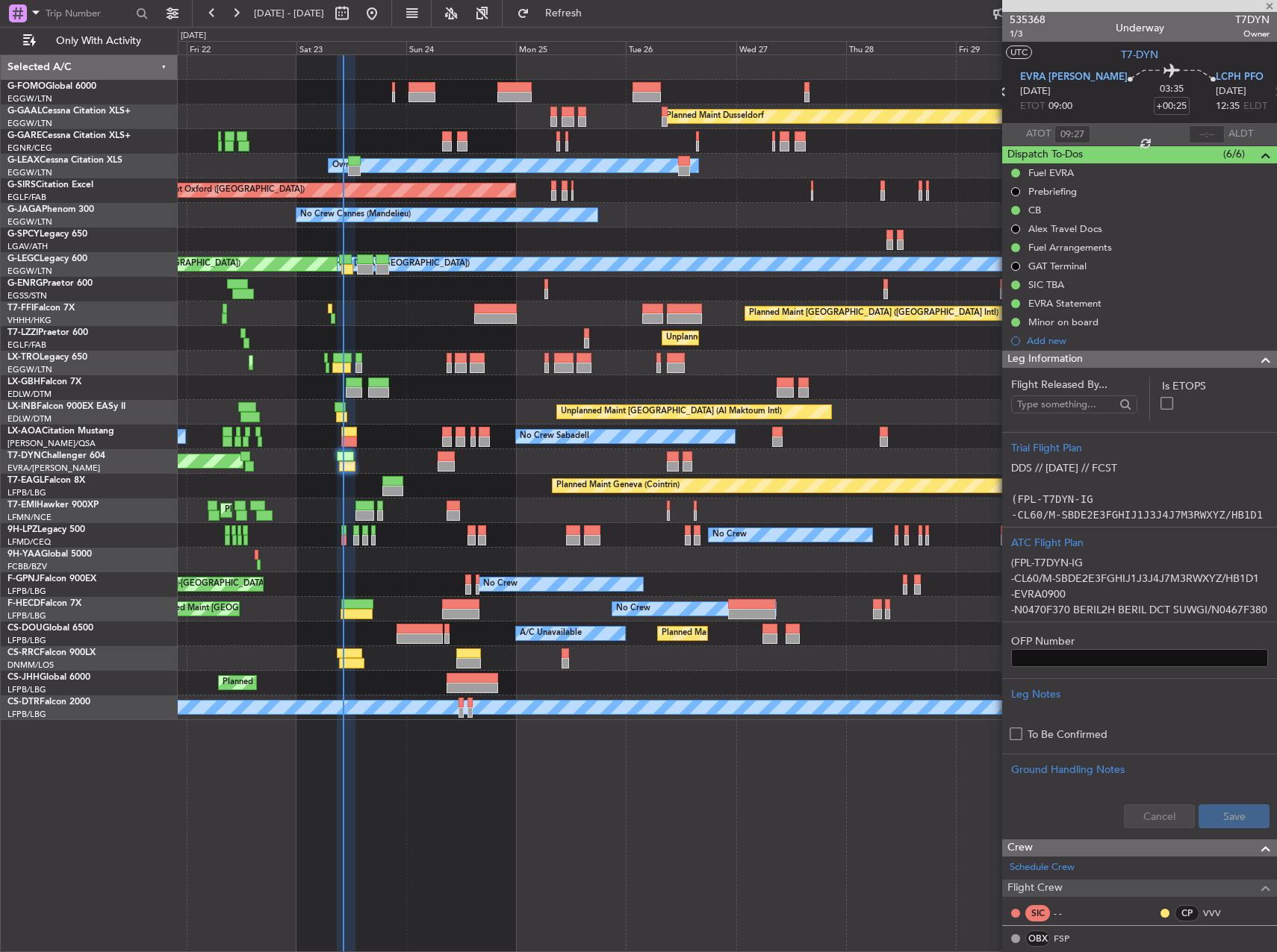
type input "+00:20"
type input "6"
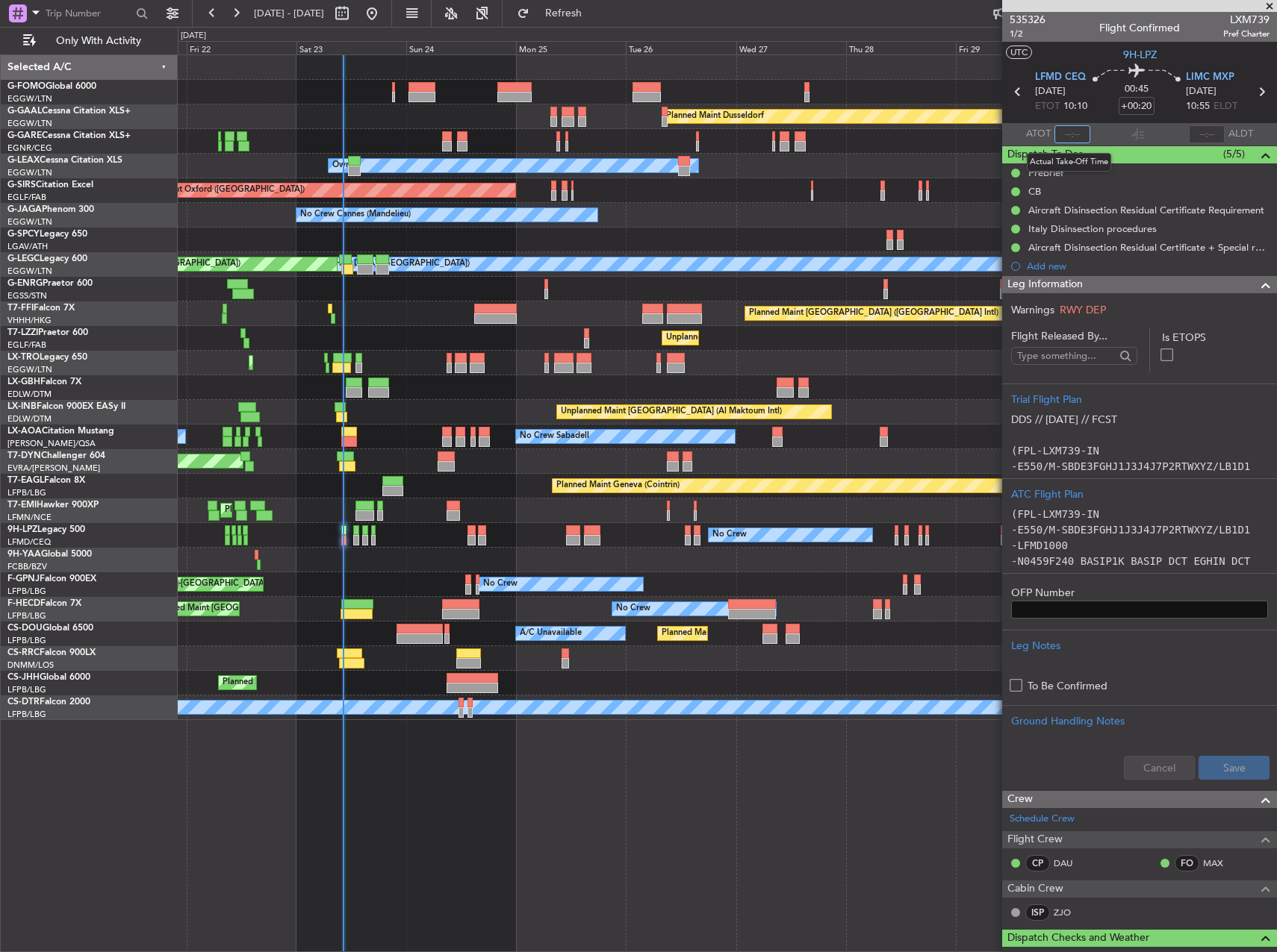
click at [1070, 133] on input "text" at bounding box center [1071, 134] width 35 height 18
type input "10:10"
